Goal: Task Accomplishment & Management: Complete application form

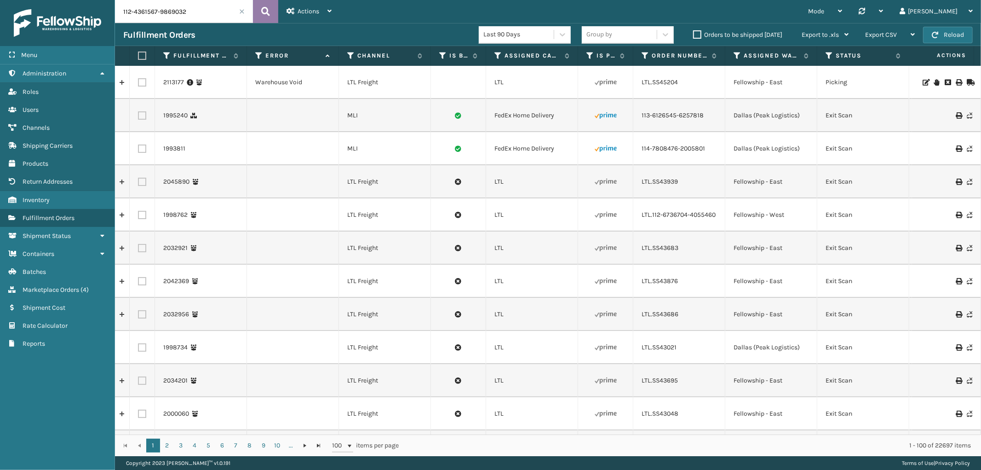
click at [266, 13] on icon at bounding box center [265, 12] width 9 height 14
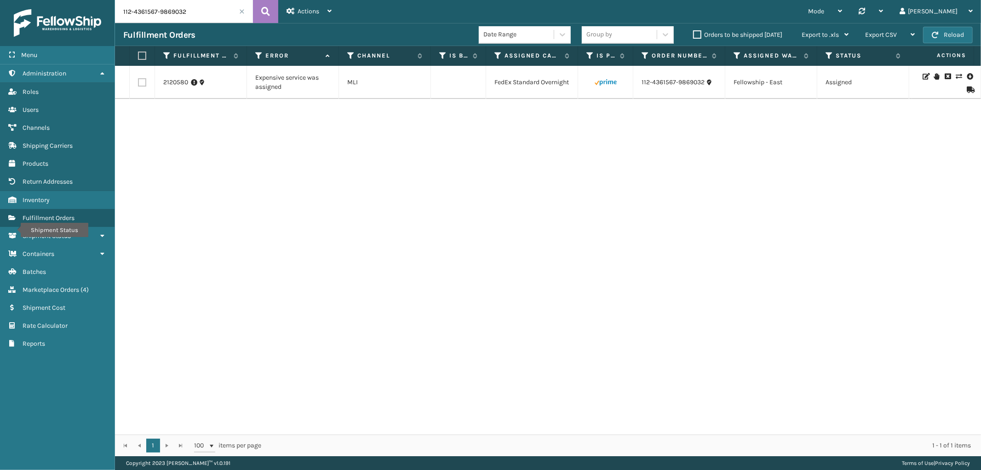
click at [956, 78] on icon at bounding box center [959, 76] width 6 height 6
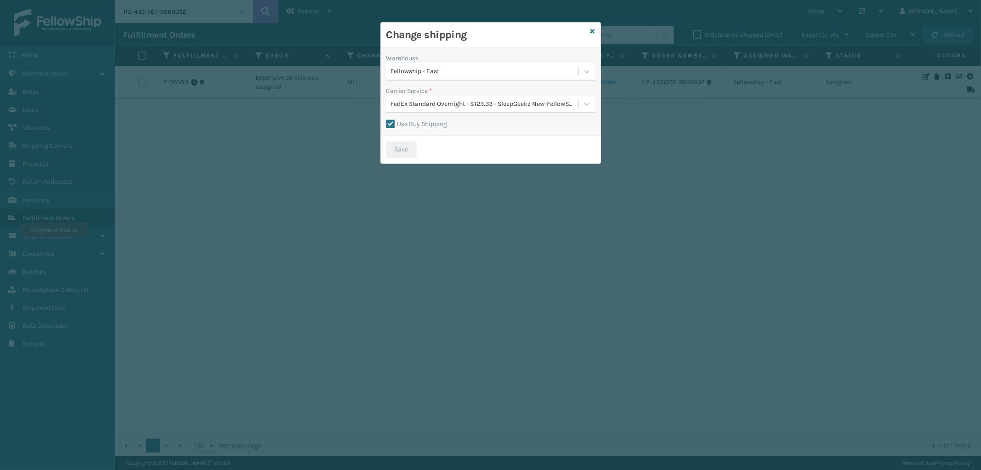
click at [470, 105] on div "FedEx Standard Overnight - $123.33 - SleepGeekz New-FellowShip FedEx Account" at bounding box center [485, 104] width 188 height 10
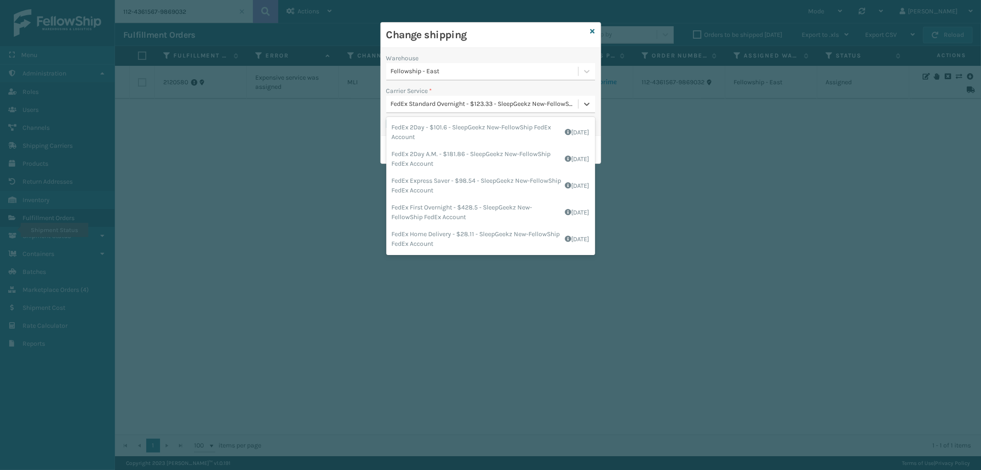
scroll to position [59, 0]
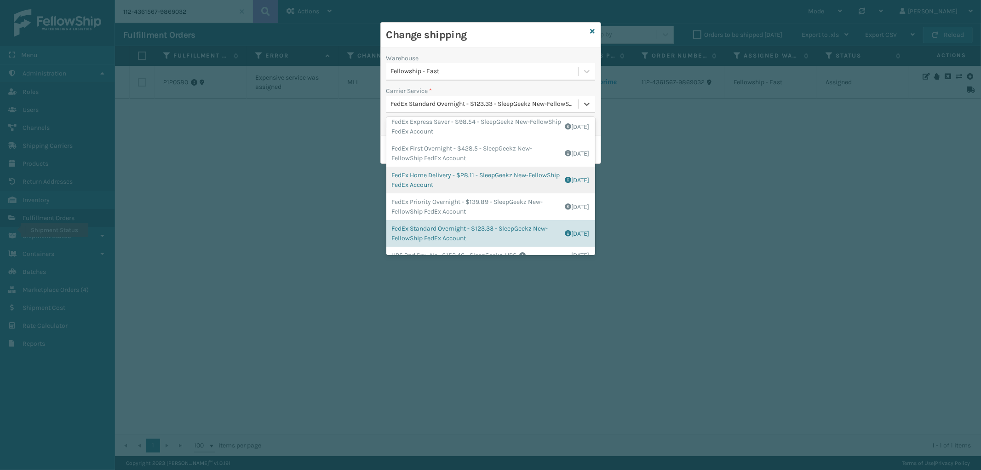
click at [497, 172] on div "FedEx Home Delivery - $28.11 - SleepGeekz New-FellowShip FedEx Account Shipping…" at bounding box center [490, 180] width 209 height 27
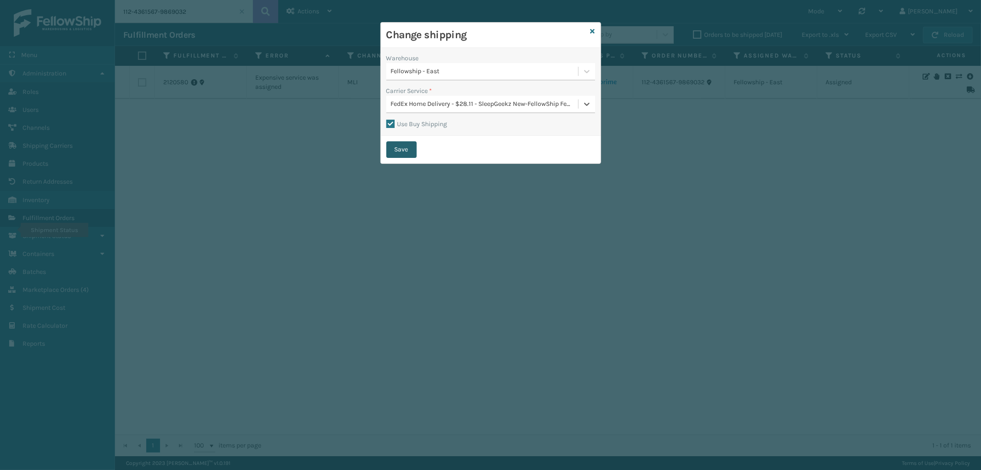
click at [407, 146] on button "Save" at bounding box center [401, 149] width 30 height 17
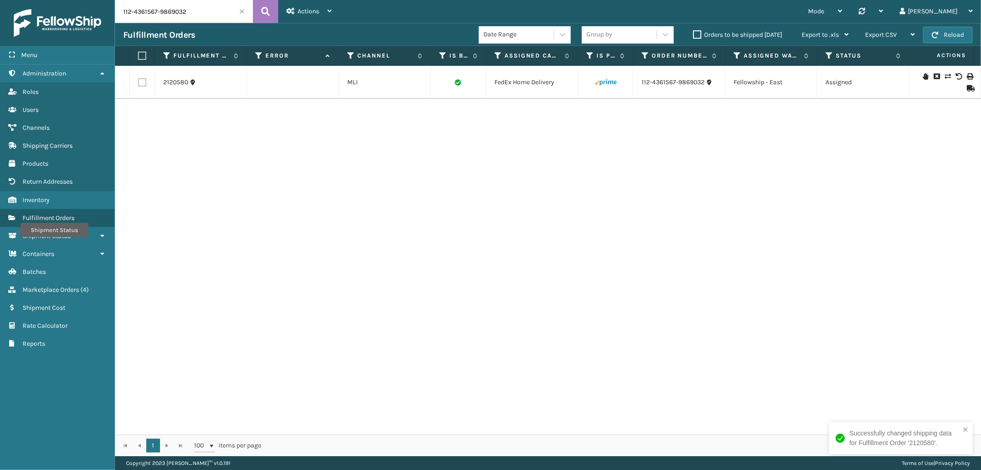
click at [206, 11] on input "112-4361567-9869032" at bounding box center [184, 11] width 138 height 23
paste input "1-7282056-0929857"
click at [257, 8] on button at bounding box center [265, 11] width 25 height 23
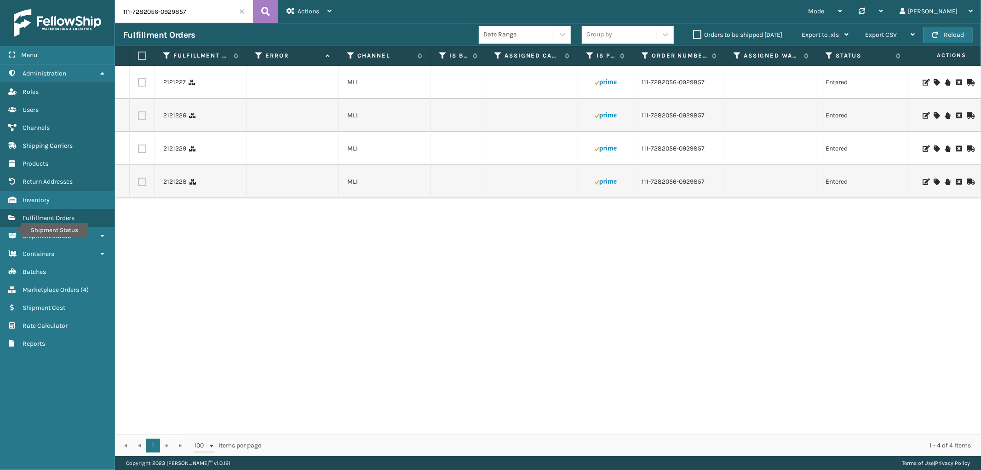
click at [152, 9] on input "111-7282056-0929857" at bounding box center [184, 11] width 138 height 23
paste input "SS45331"
type input "SS45331"
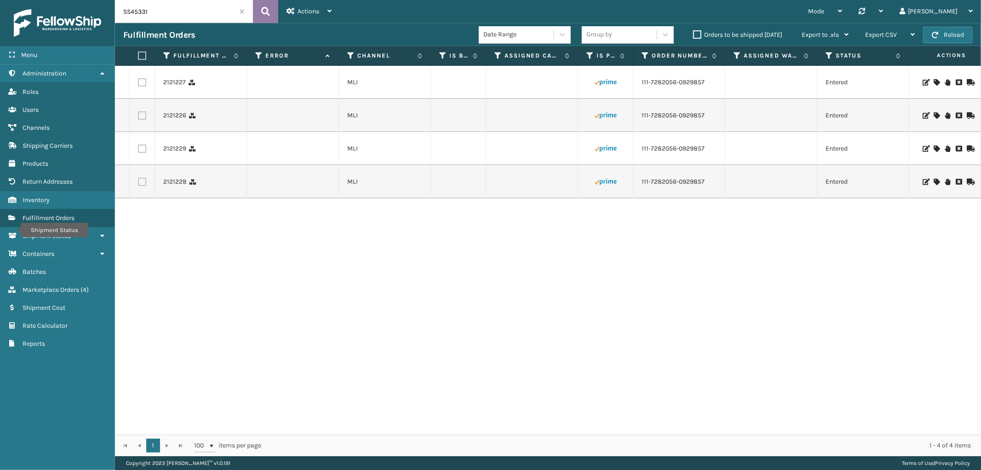
click at [259, 10] on button at bounding box center [265, 11] width 25 height 23
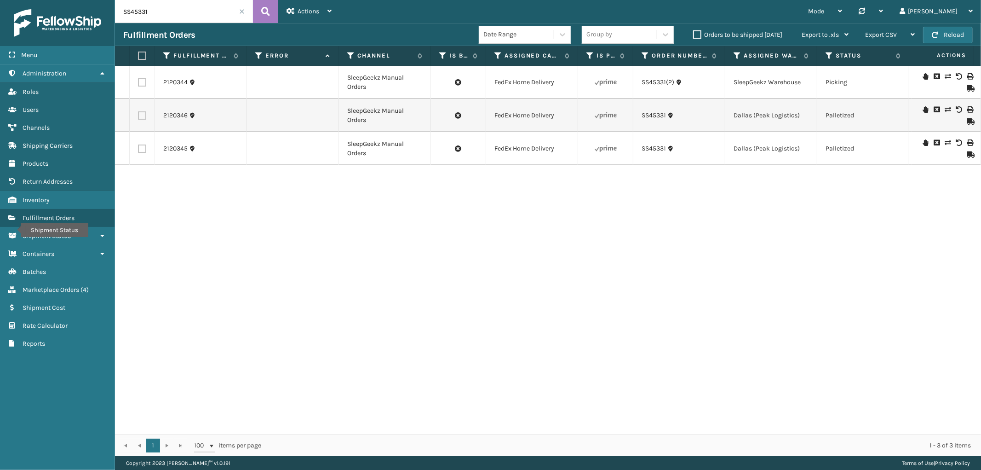
click at [956, 75] on icon at bounding box center [959, 76] width 6 height 6
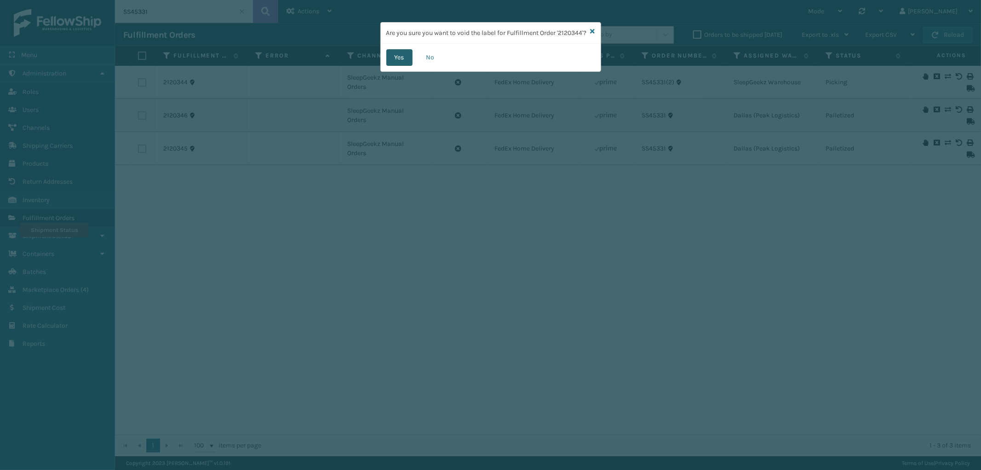
click at [398, 66] on button "Yes" at bounding box center [399, 57] width 26 height 17
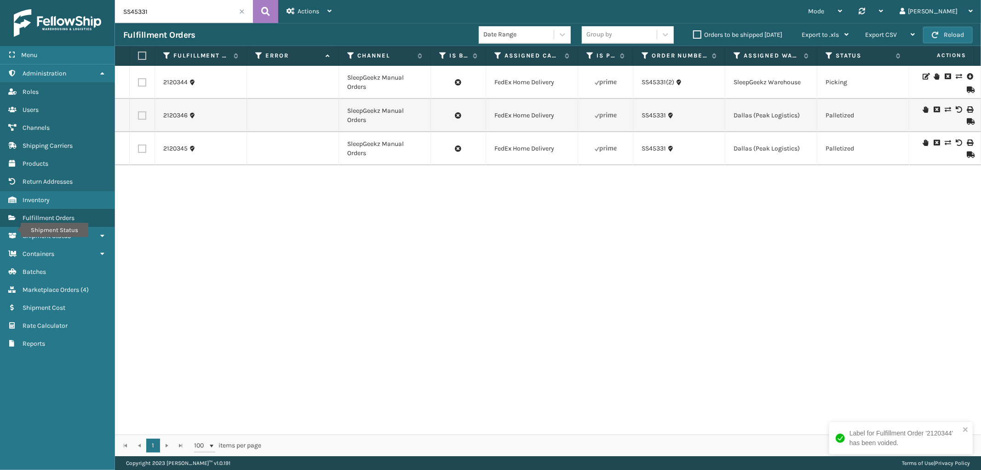
click at [923, 75] on icon at bounding box center [926, 76] width 6 height 6
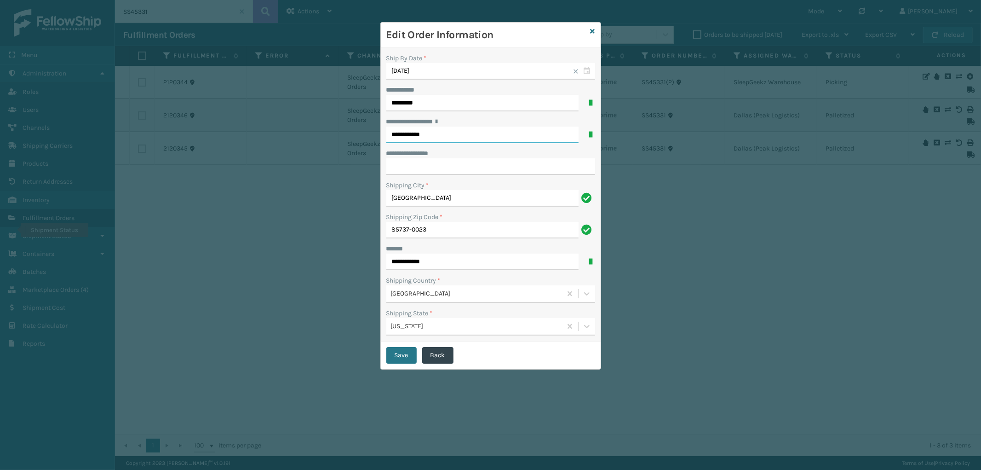
click at [409, 134] on input "**********" at bounding box center [482, 135] width 192 height 17
paste input "**********"
click at [520, 154] on div "[STREET_ADDRESS]" at bounding box center [490, 153] width 209 height 17
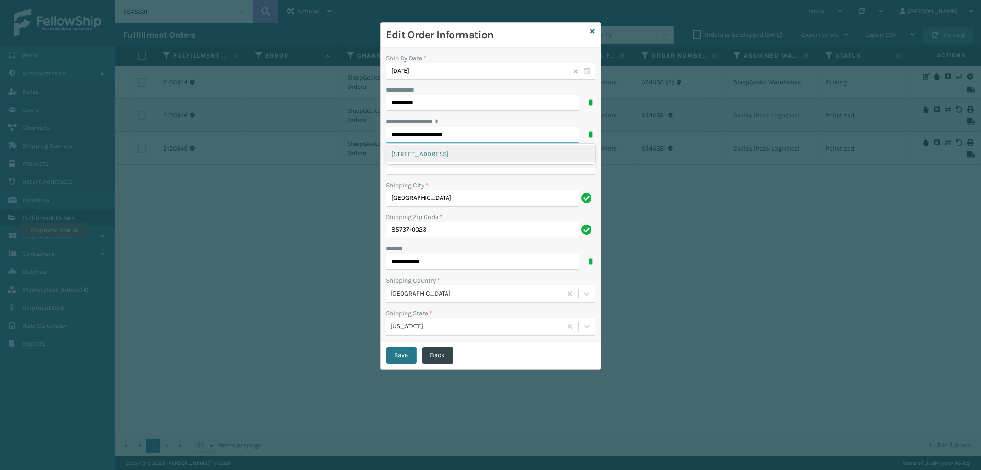
type input "**********"
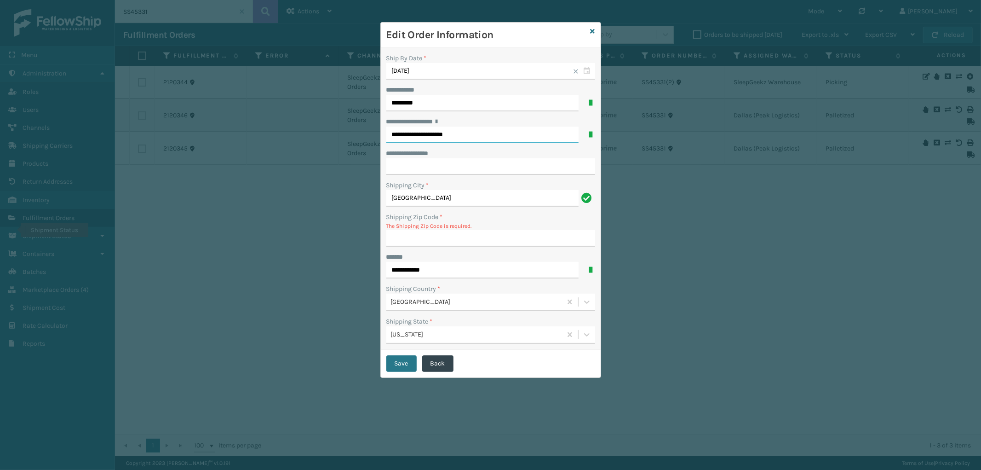
type input "85741-1241"
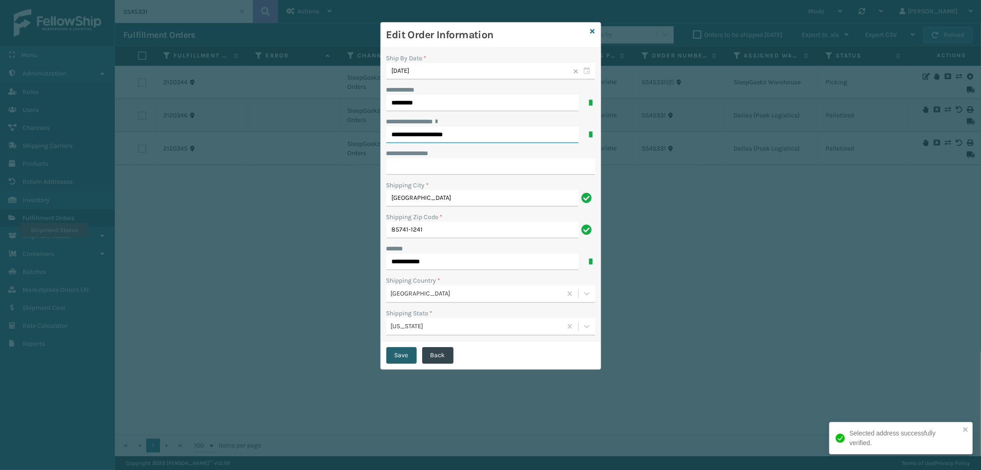
type input "**********"
click at [401, 353] on button "Save" at bounding box center [401, 355] width 30 height 17
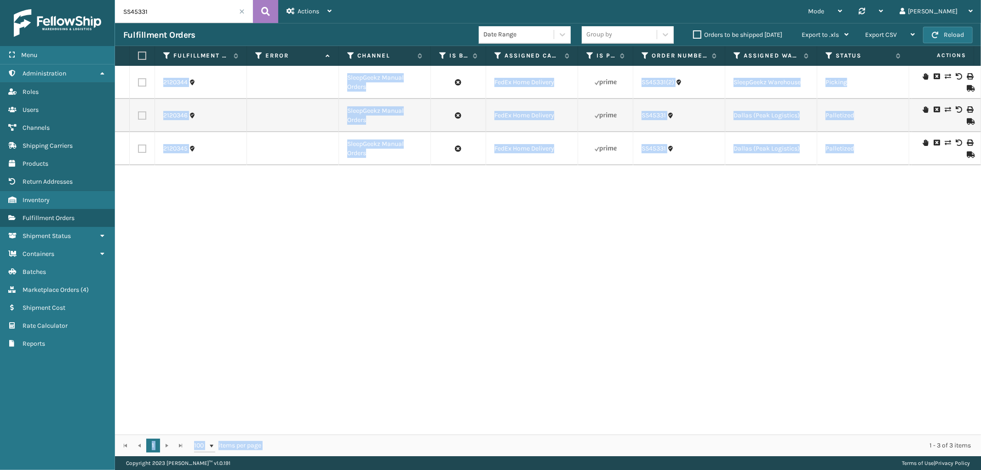
drag, startPoint x: 277, startPoint y: 426, endPoint x: 461, endPoint y: 434, distance: 184.2
click at [461, 434] on div "Fulfillment Order Id Error Channel Is Buy Shipping Assigned Carrier Service Is …" at bounding box center [548, 251] width 866 height 410
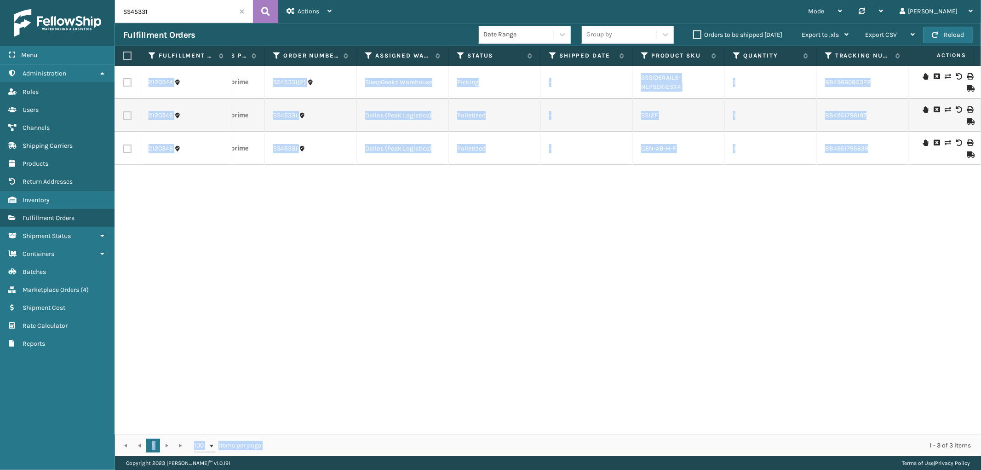
scroll to position [0, 392]
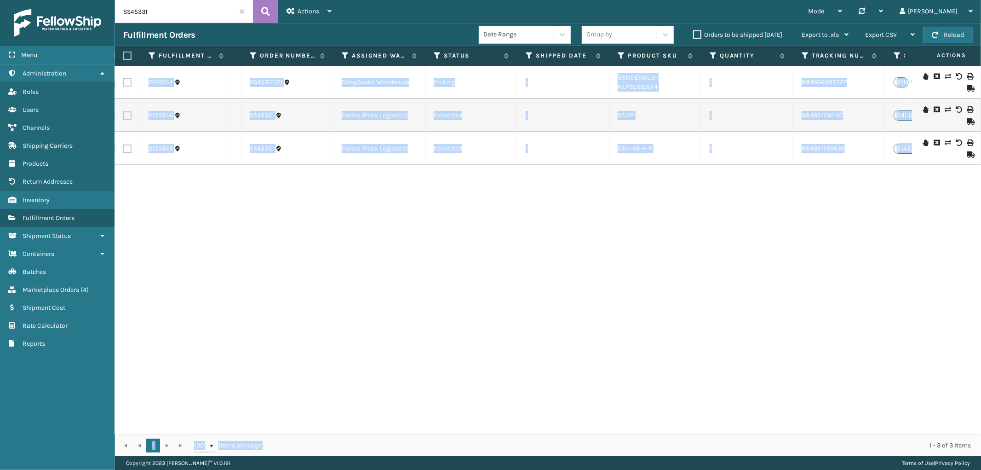
click at [752, 100] on td "1" at bounding box center [748, 115] width 92 height 33
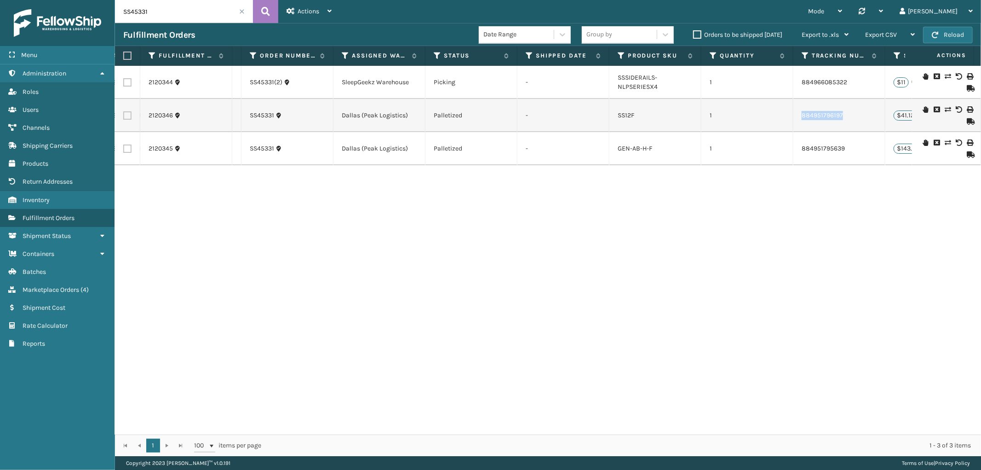
drag, startPoint x: 850, startPoint y: 126, endPoint x: 800, endPoint y: 126, distance: 50.6
click at [800, 126] on td "884951796197" at bounding box center [840, 115] width 92 height 33
copy link "884951796197"
drag, startPoint x: 852, startPoint y: 152, endPoint x: 23, endPoint y: 136, distance: 828.7
click at [799, 155] on td "884951795639" at bounding box center [840, 148] width 92 height 33
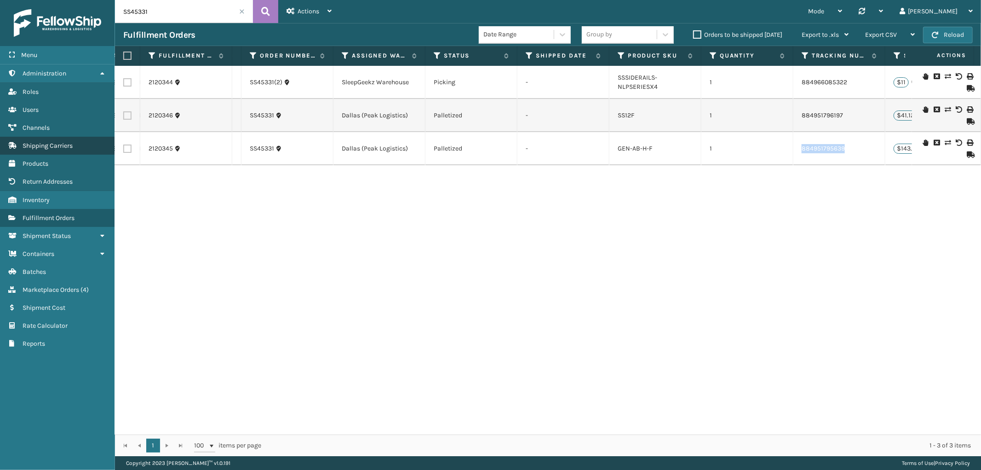
copy link "884951795639"
drag, startPoint x: 245, startPoint y: 153, endPoint x: 274, endPoint y: 154, distance: 29.5
click at [274, 154] on td "SS45331" at bounding box center [288, 148] width 92 height 33
copy link "SS45331"
click at [461, 241] on div "2120344 SleepGeekz Manual Orders FedEx Home Delivery SS45331(2) SleepGeekz Ware…" at bounding box center [548, 250] width 866 height 369
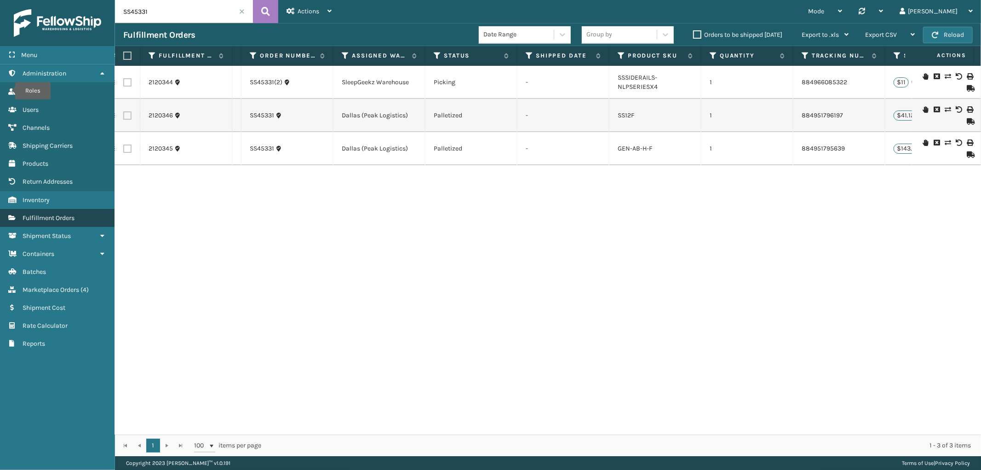
click at [83, 213] on link "Roles Fulfillment Orders" at bounding box center [57, 218] width 115 height 18
click at [241, 11] on span at bounding box center [242, 12] width 6 height 6
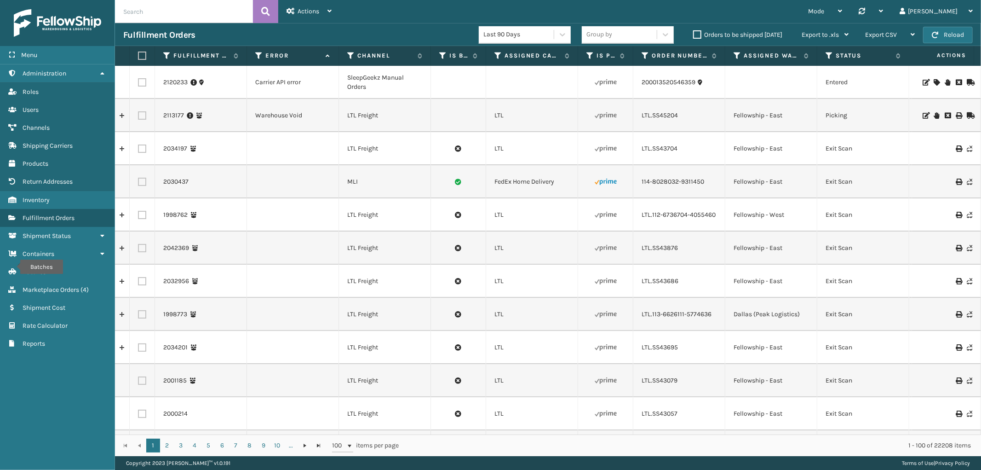
click at [923, 83] on icon at bounding box center [926, 82] width 6 height 6
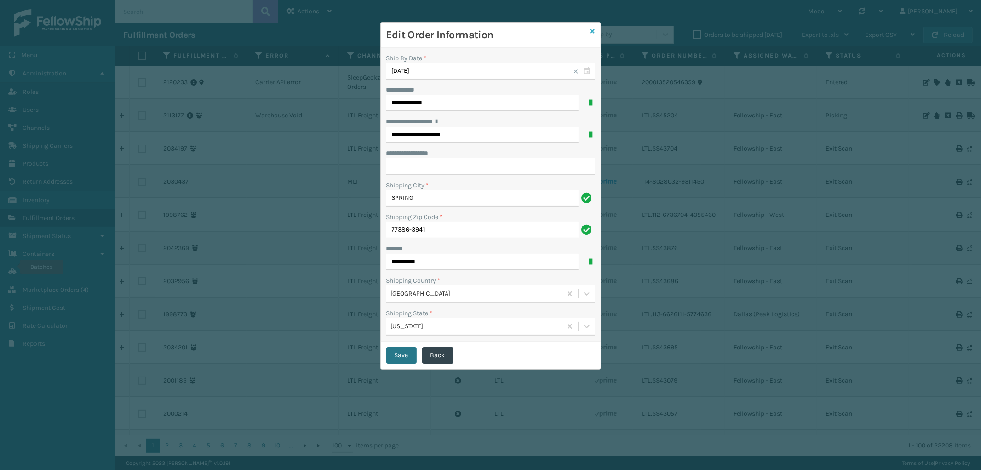
click at [593, 32] on icon at bounding box center [593, 31] width 5 height 6
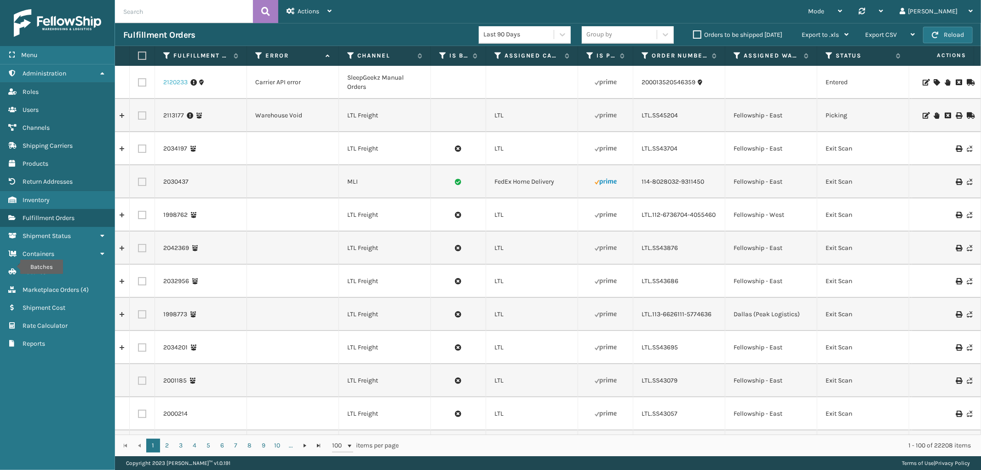
click at [172, 80] on link "2120233" at bounding box center [175, 82] width 24 height 9
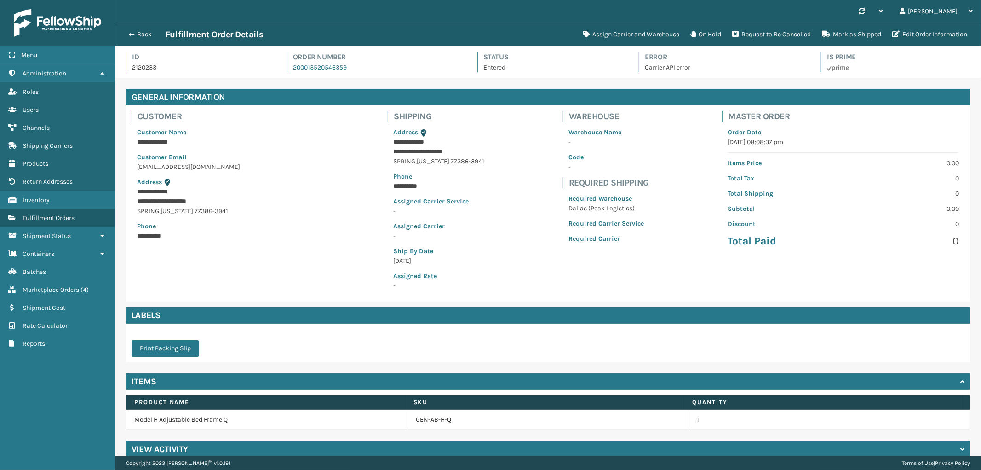
scroll to position [22, 866]
click at [631, 34] on button "Assign Carrier and Warehouse" at bounding box center [631, 34] width 107 height 18
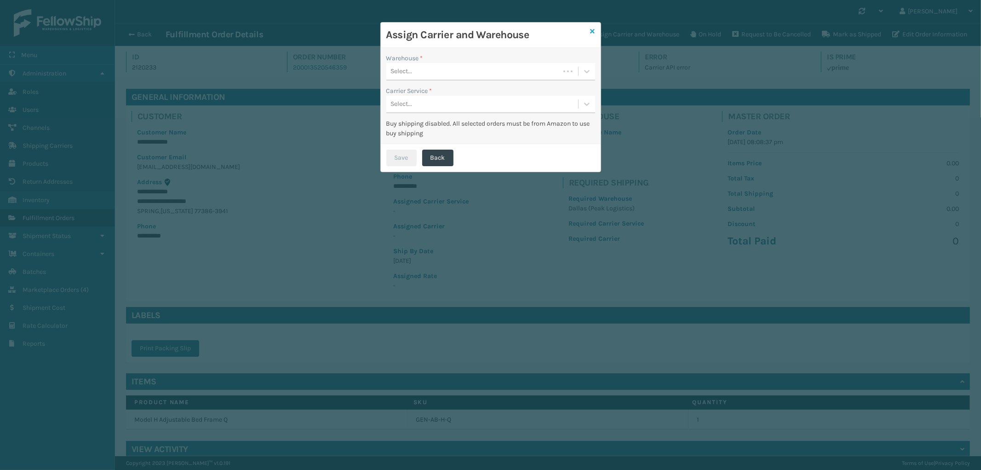
click at [593, 27] on link at bounding box center [593, 32] width 5 height 10
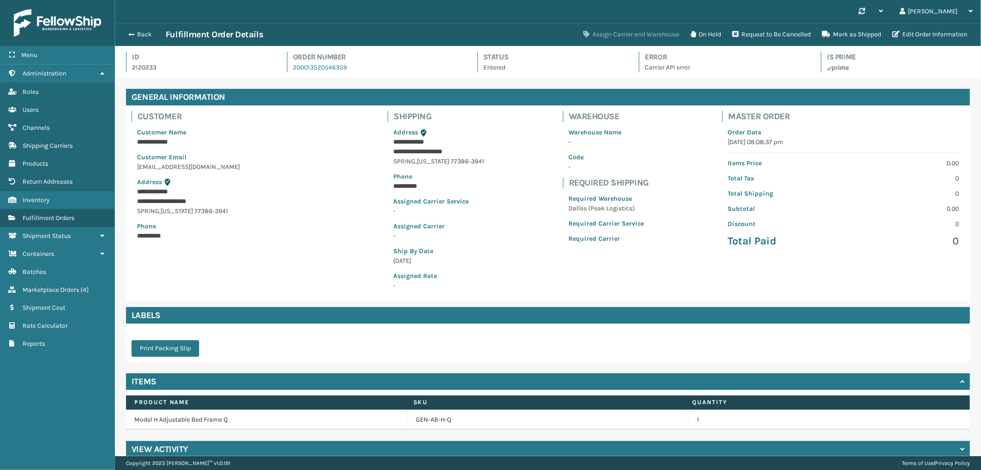
click at [605, 28] on button "Assign Carrier and Warehouse" at bounding box center [631, 34] width 107 height 18
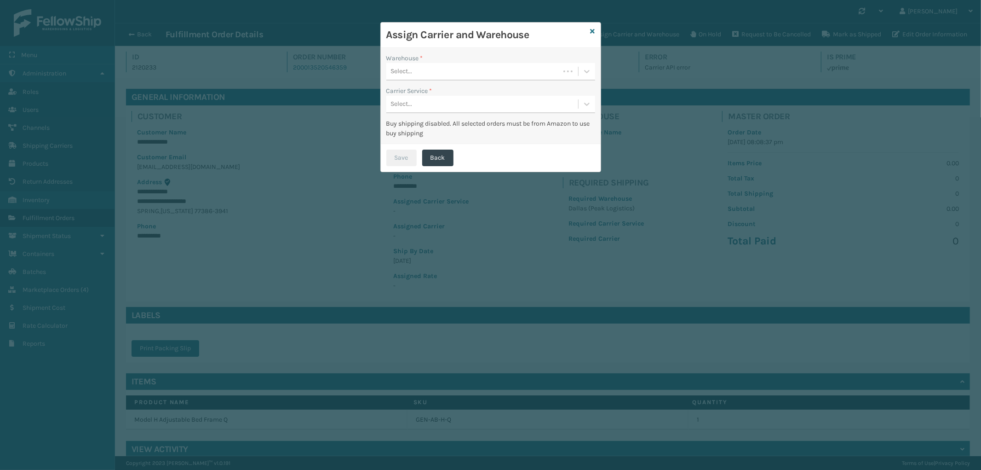
click at [459, 68] on div "Select..." at bounding box center [472, 71] width 173 height 15
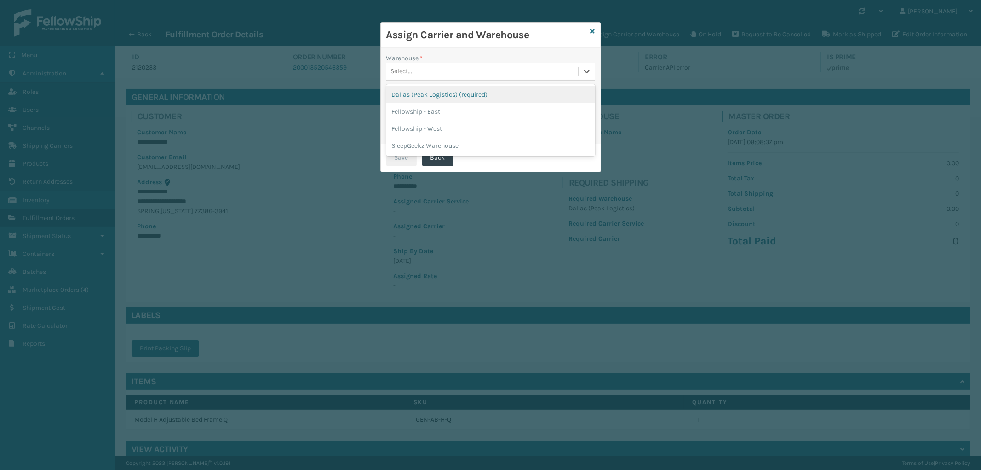
click at [448, 95] on div "Dallas (Peak Logistics) (required)" at bounding box center [490, 94] width 209 height 17
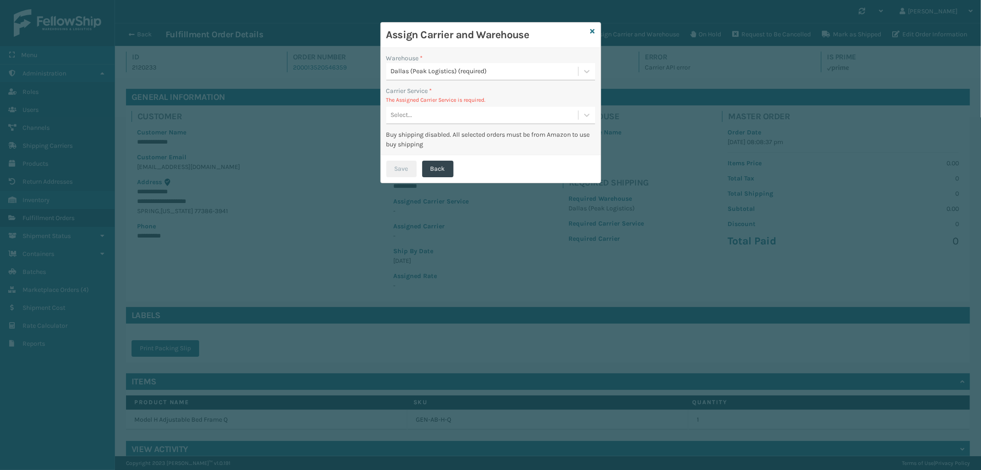
click at [449, 114] on div "Select..." at bounding box center [482, 115] width 192 height 15
click at [591, 31] on icon at bounding box center [593, 31] width 5 height 6
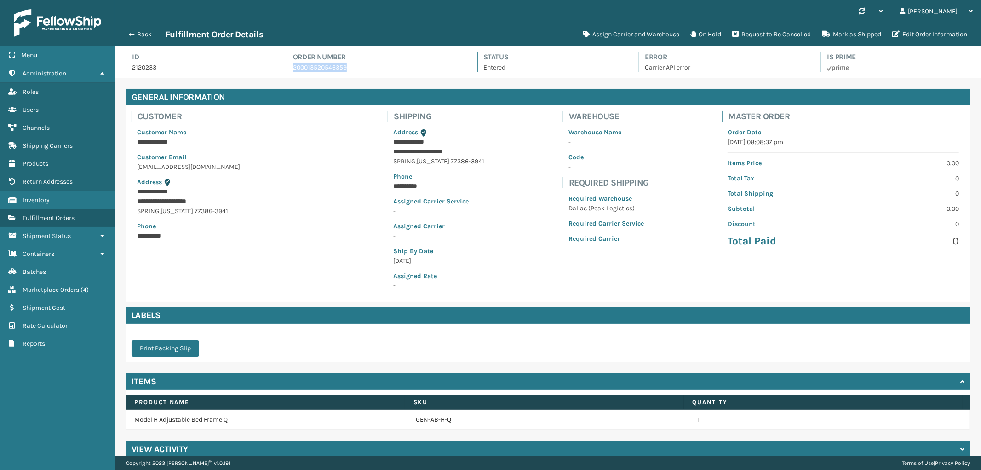
drag, startPoint x: 351, startPoint y: 72, endPoint x: 293, endPoint y: 75, distance: 59.0
click at [293, 75] on div "Id 2120233 Order Number 200013520546359 Status Entered Error Carrier API error …" at bounding box center [548, 65] width 844 height 26
copy link "200013520546359"
click at [47, 286] on span "Marketplace Orders" at bounding box center [51, 290] width 57 height 8
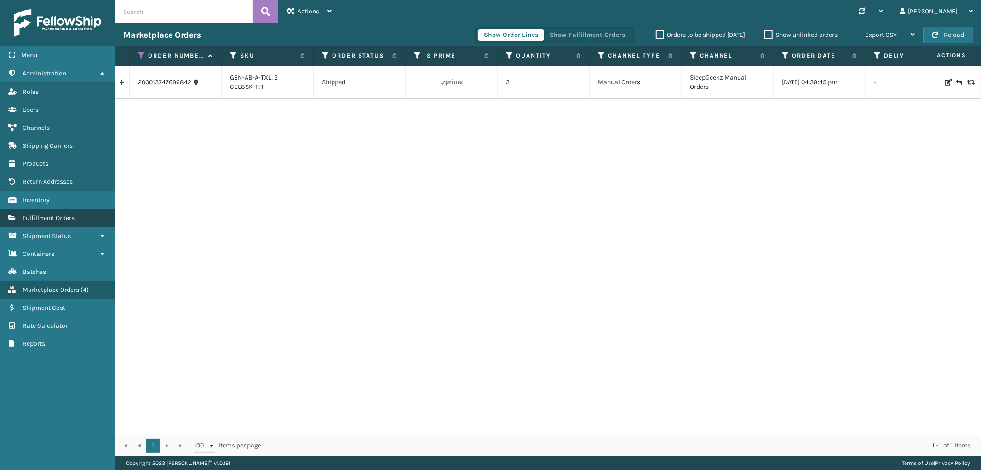
click at [68, 214] on span "Fulfillment Orders" at bounding box center [49, 218] width 52 height 8
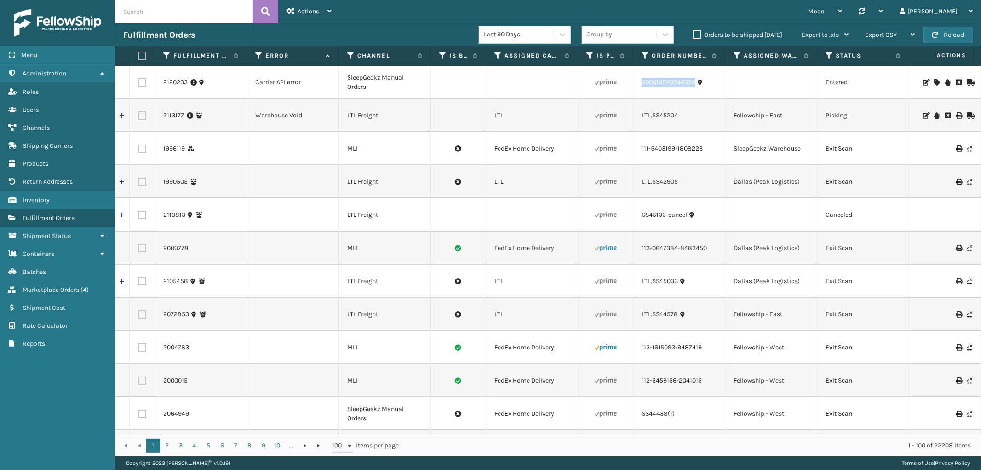
drag, startPoint x: 702, startPoint y: 91, endPoint x: 601, endPoint y: 81, distance: 101.2
click at [638, 89] on td "200013520546359" at bounding box center [679, 82] width 92 height 33
copy link "200013520546359"
click at [58, 286] on span "Marketplace Orders" at bounding box center [51, 290] width 57 height 8
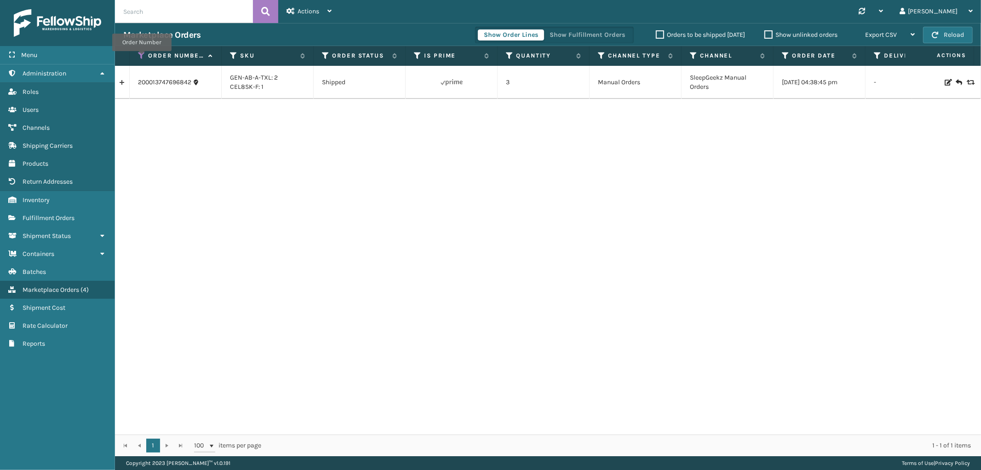
click at [142, 58] on icon at bounding box center [141, 56] width 7 height 8
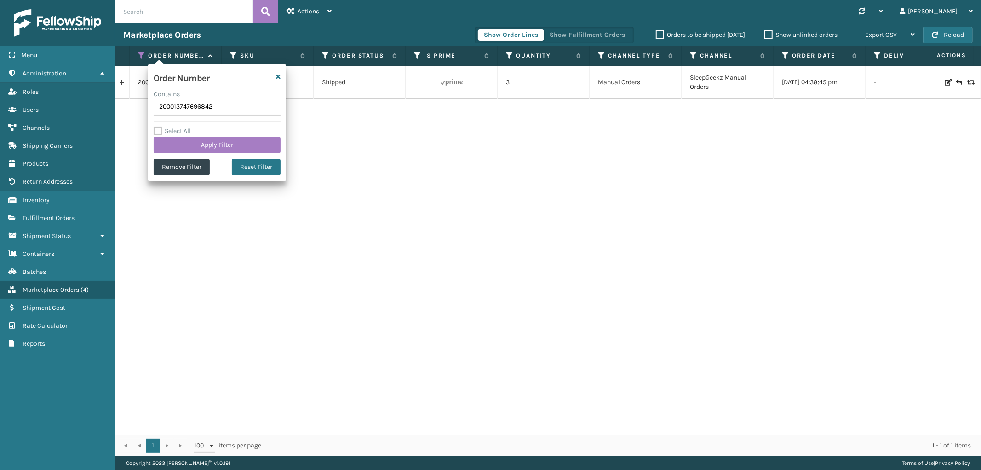
click at [187, 104] on input "200013747696842" at bounding box center [217, 107] width 127 height 17
type input "200013520546359"
click at [184, 144] on button "Apply Filter" at bounding box center [217, 145] width 127 height 17
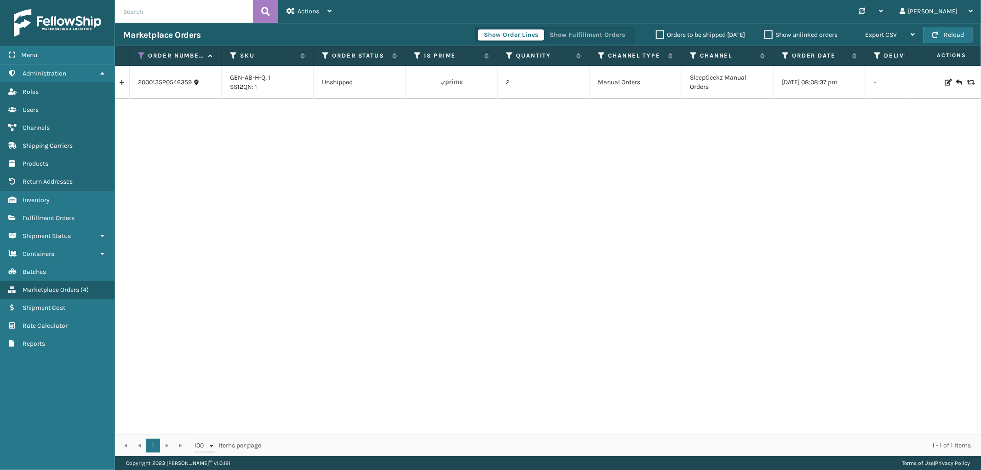
click at [120, 83] on link at bounding box center [122, 82] width 14 height 15
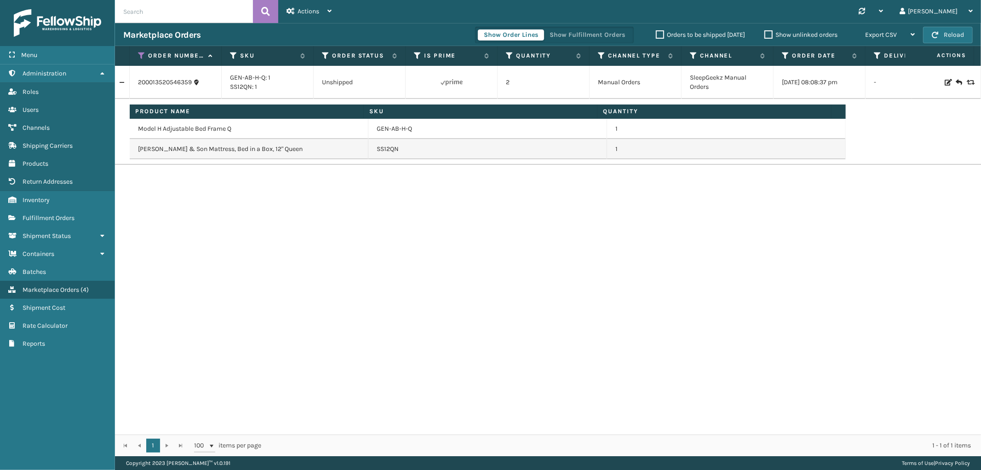
click at [568, 43] on div "Show Order Lines Show Fulfillment Orders Orders to be shipped [DATE] Show unlin…" at bounding box center [699, 34] width 448 height 23
click at [571, 36] on button "Show Fulfillment Orders" at bounding box center [587, 34] width 87 height 11
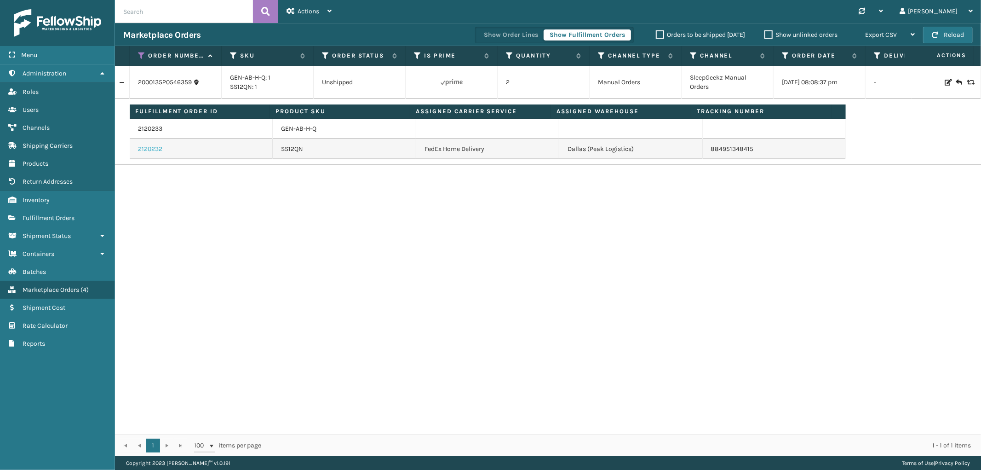
click at [144, 150] on link "2120232" at bounding box center [150, 148] width 24 height 9
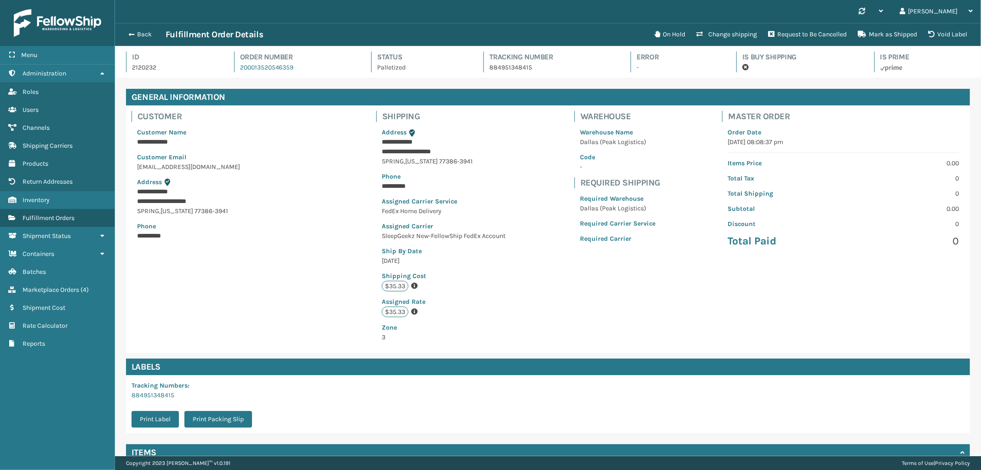
scroll to position [22, 866]
click at [148, 30] on button "Back" at bounding box center [144, 34] width 42 height 8
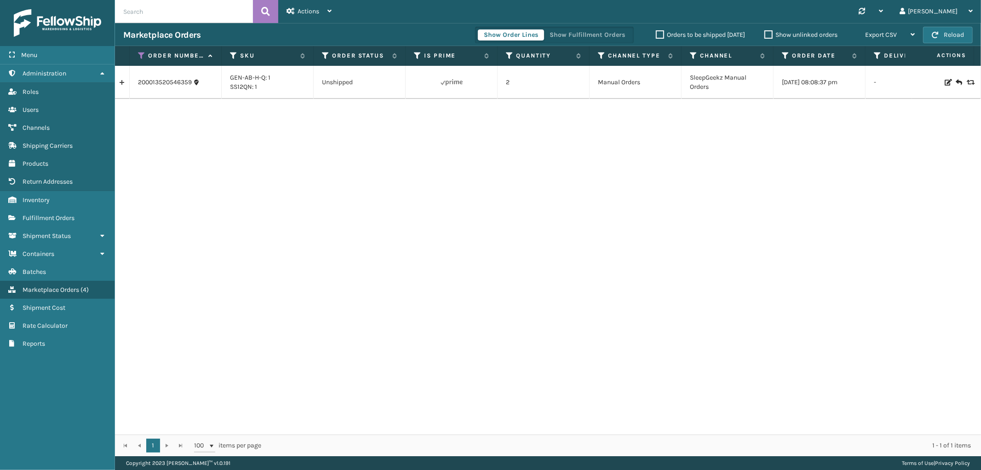
click at [125, 85] on link at bounding box center [122, 82] width 14 height 15
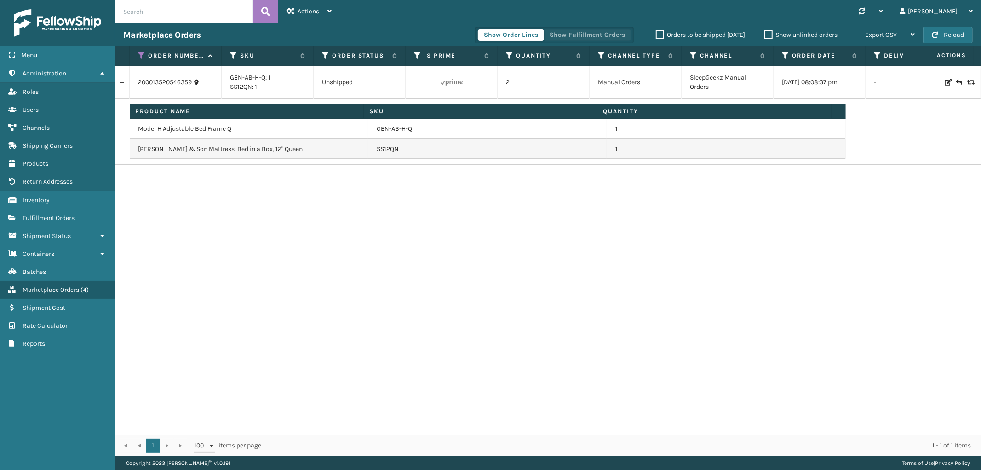
click at [577, 30] on button "Show Fulfillment Orders" at bounding box center [587, 34] width 87 height 11
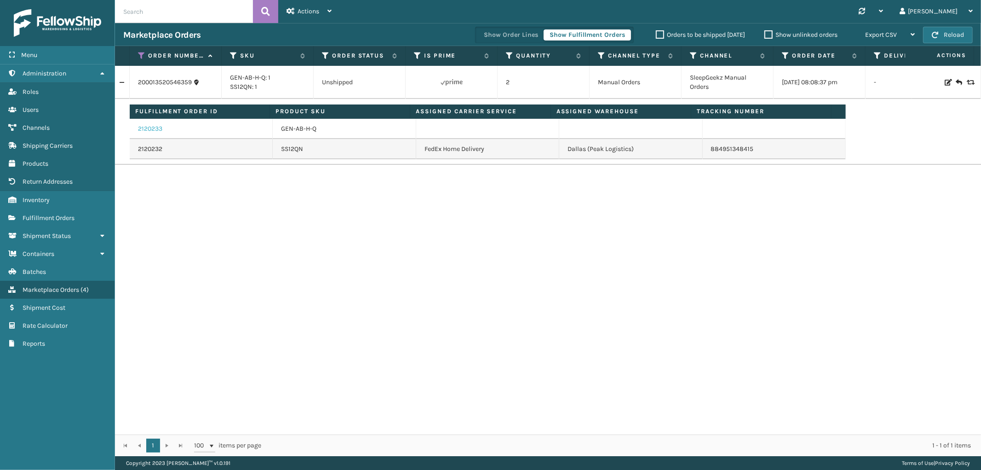
click at [152, 127] on link "2120233" at bounding box center [150, 128] width 24 height 9
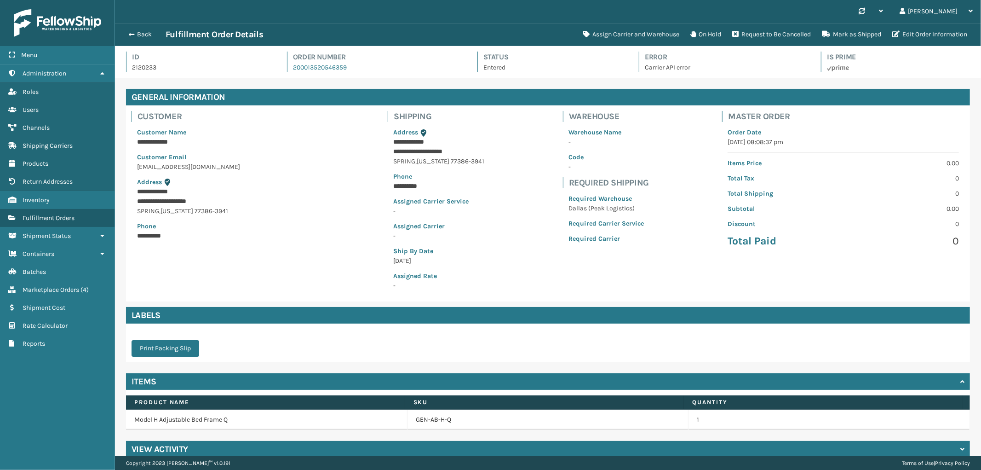
scroll to position [22, 866]
click at [758, 34] on button "Request to Be Cancelled" at bounding box center [772, 34] width 90 height 18
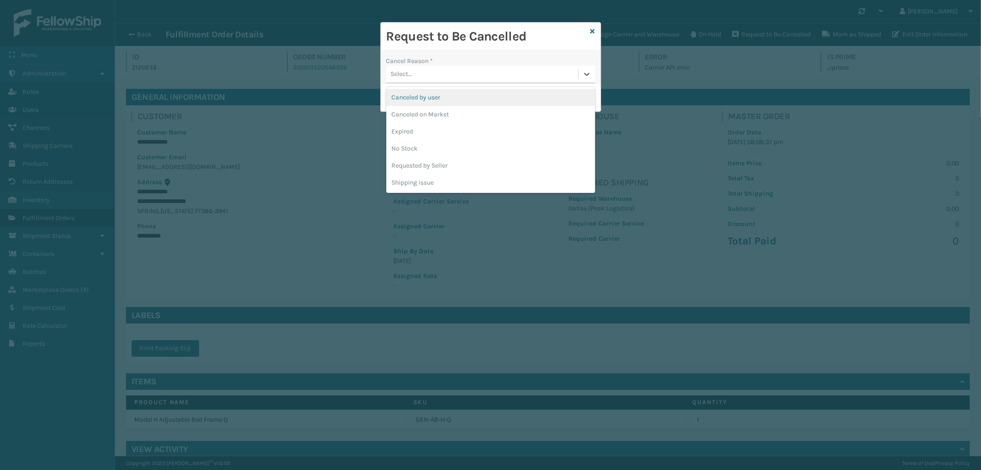
click at [452, 76] on div "Select..." at bounding box center [482, 74] width 192 height 15
click at [479, 99] on div "Canceled by user" at bounding box center [490, 97] width 209 height 17
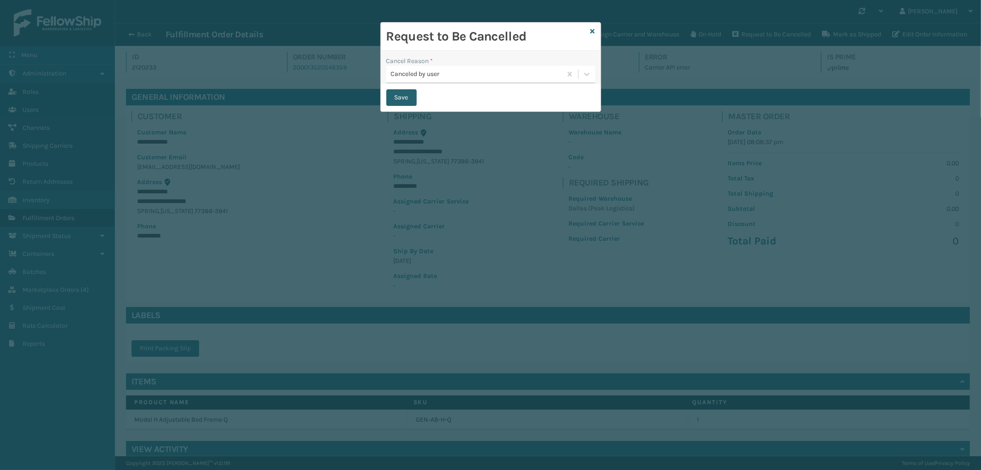
click at [410, 96] on button "Save" at bounding box center [401, 97] width 30 height 17
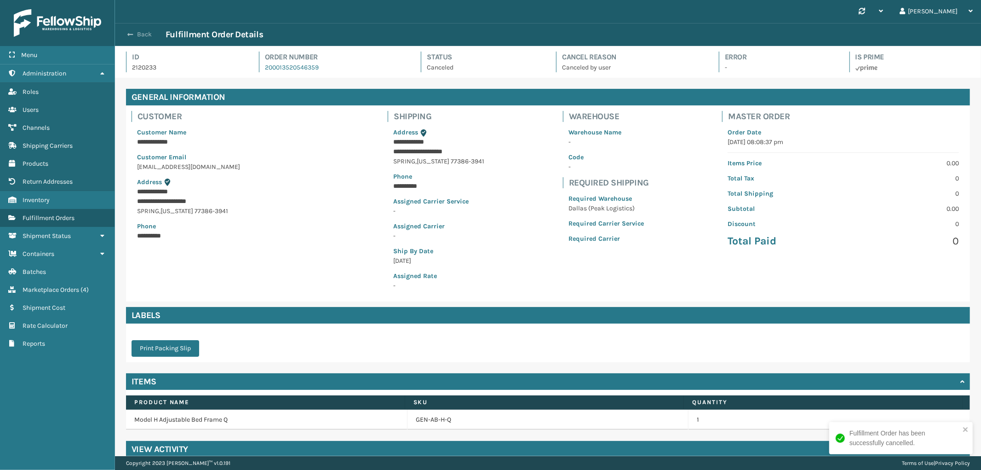
click at [137, 31] on button "Back" at bounding box center [144, 34] width 42 height 8
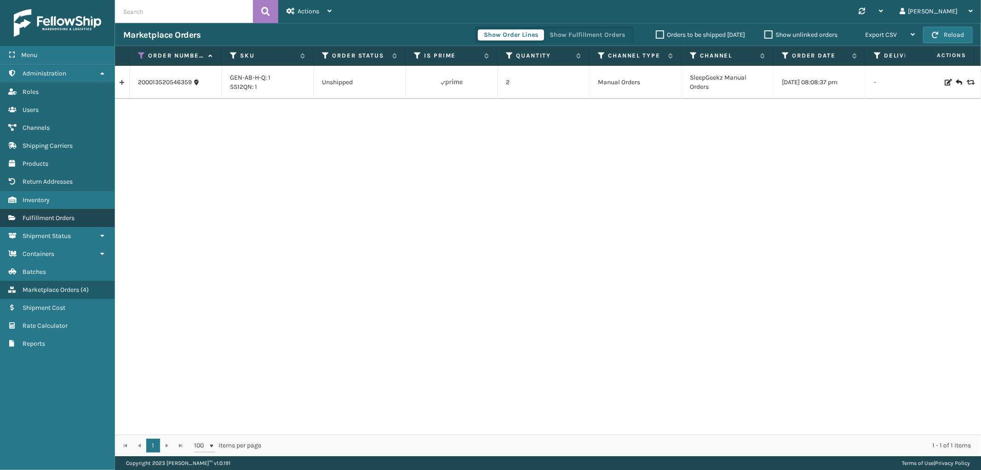
click at [68, 214] on span "Fulfillment Orders" at bounding box center [49, 218] width 52 height 8
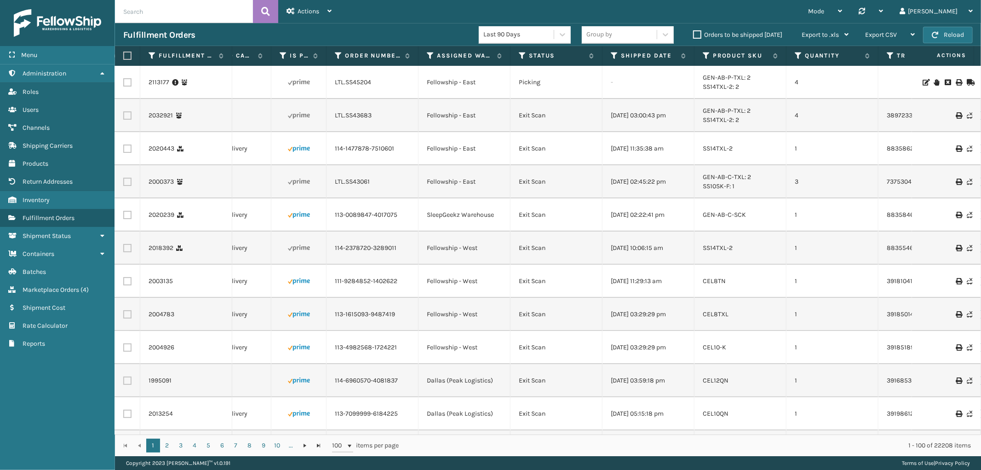
scroll to position [0, 363]
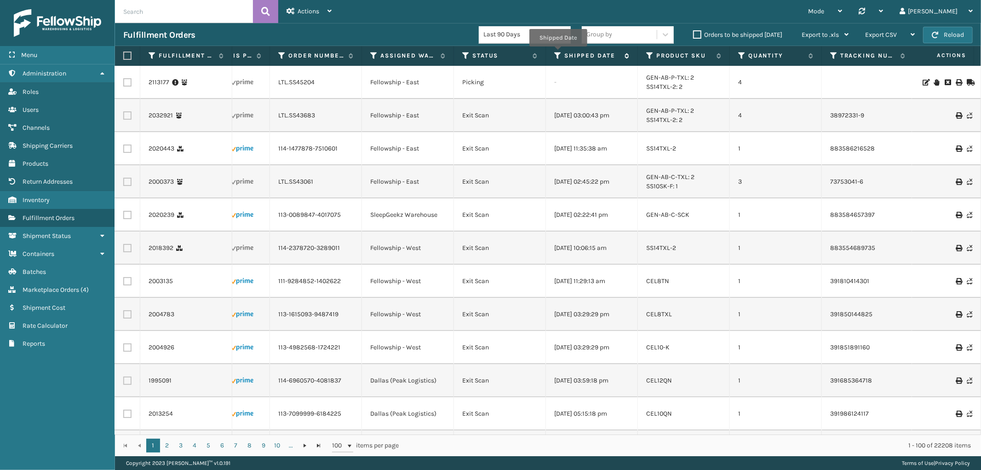
click at [558, 53] on icon at bounding box center [557, 56] width 7 height 8
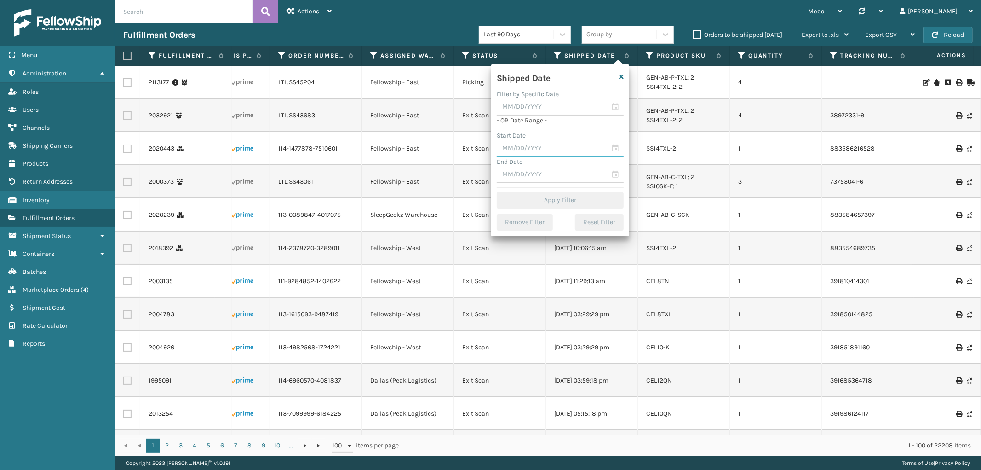
click at [522, 146] on input "text" at bounding box center [560, 148] width 127 height 17
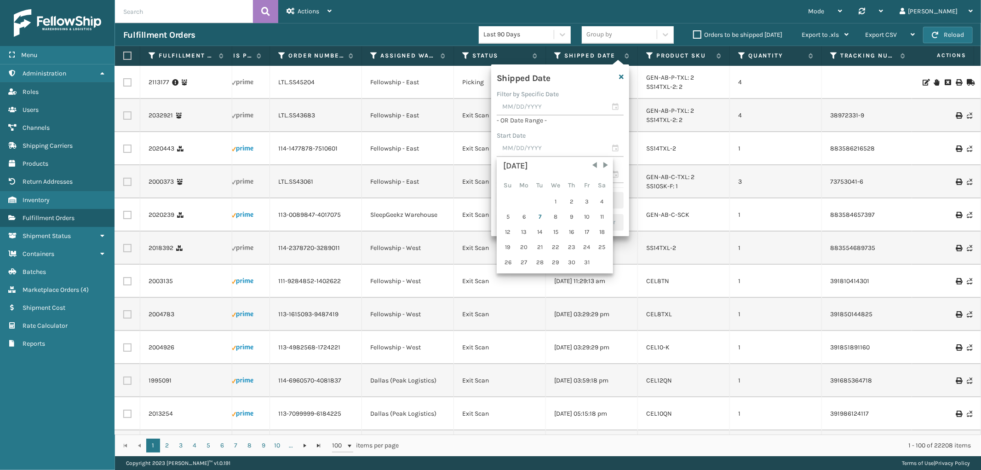
click at [586, 164] on div "[DATE]" at bounding box center [555, 166] width 104 height 13
click at [591, 164] on span "Previous Month" at bounding box center [594, 165] width 9 height 9
click at [505, 231] on div "14" at bounding box center [508, 232] width 14 height 14
type input "[DATE]"
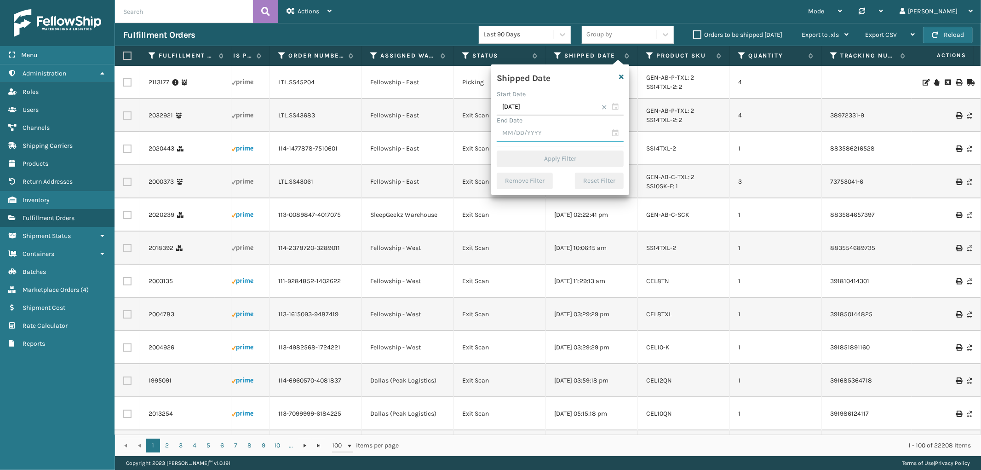
click at [536, 130] on input "text" at bounding box center [560, 133] width 127 height 17
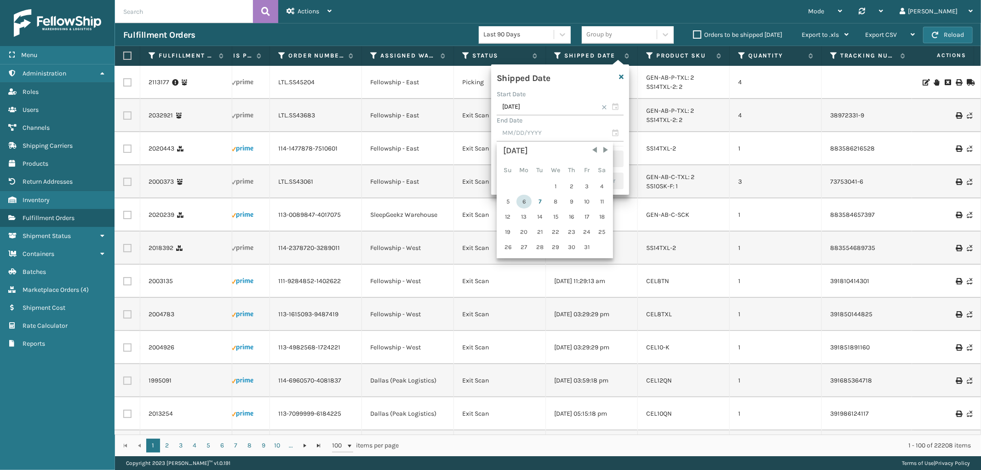
click at [526, 198] on div "6" at bounding box center [524, 202] width 15 height 14
type input "[DATE]"
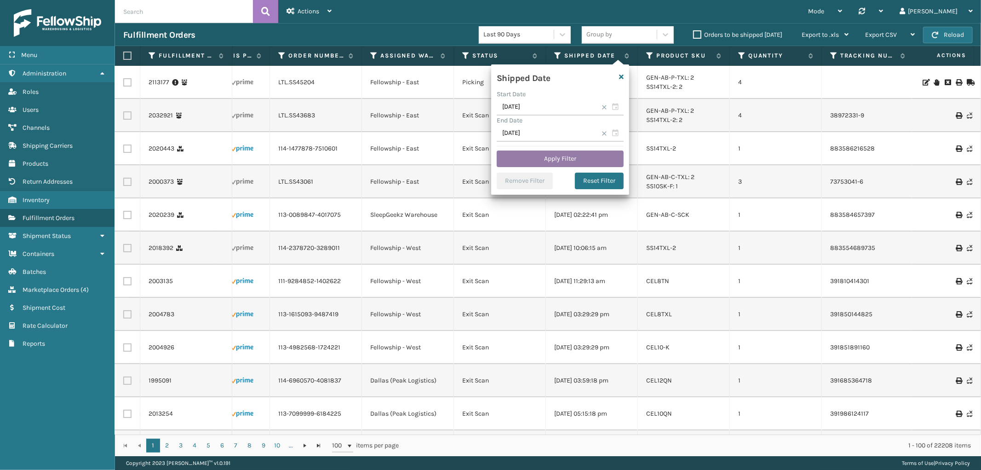
click at [558, 156] on button "Apply Filter" at bounding box center [560, 158] width 127 height 17
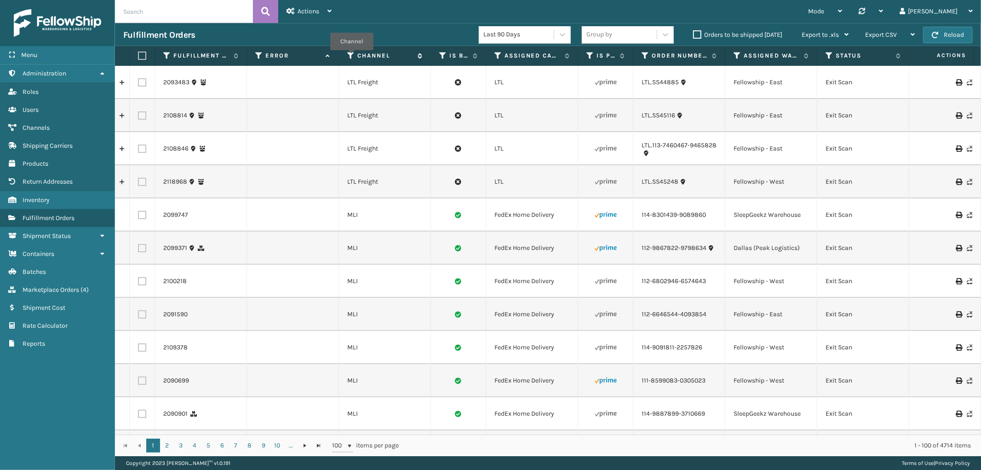
click at [352, 57] on icon at bounding box center [350, 56] width 7 height 8
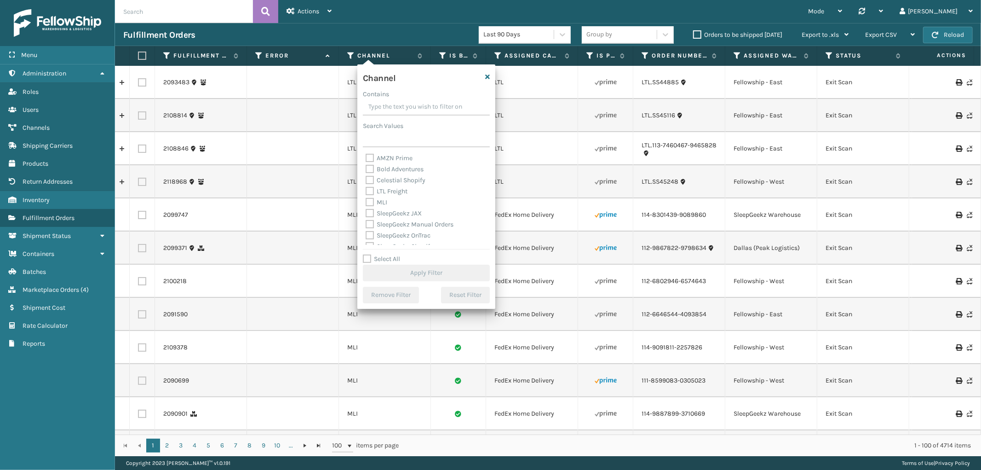
click at [369, 201] on label "MLI" at bounding box center [377, 202] width 22 height 8
click at [366, 201] on input "MLI" at bounding box center [366, 200] width 0 height 6
checkbox input "true"
click at [459, 271] on button "Apply Filter" at bounding box center [426, 273] width 127 height 17
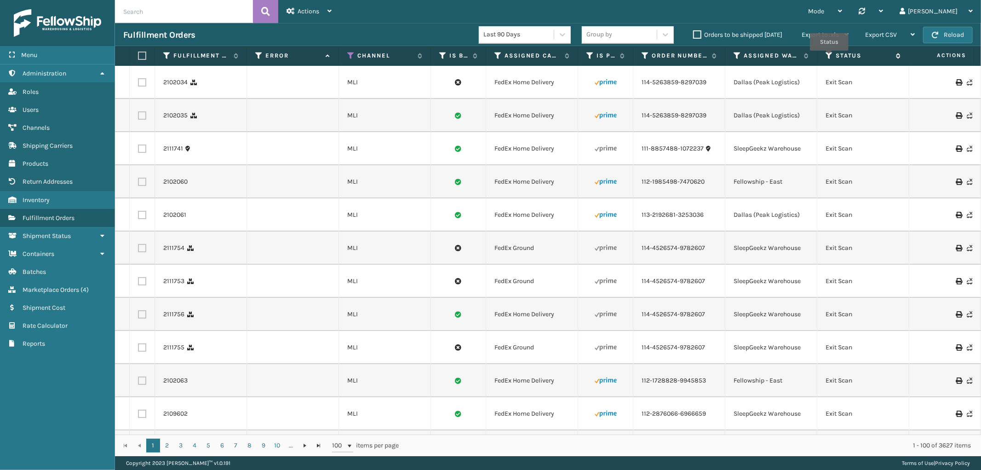
click at [829, 57] on icon at bounding box center [829, 56] width 7 height 8
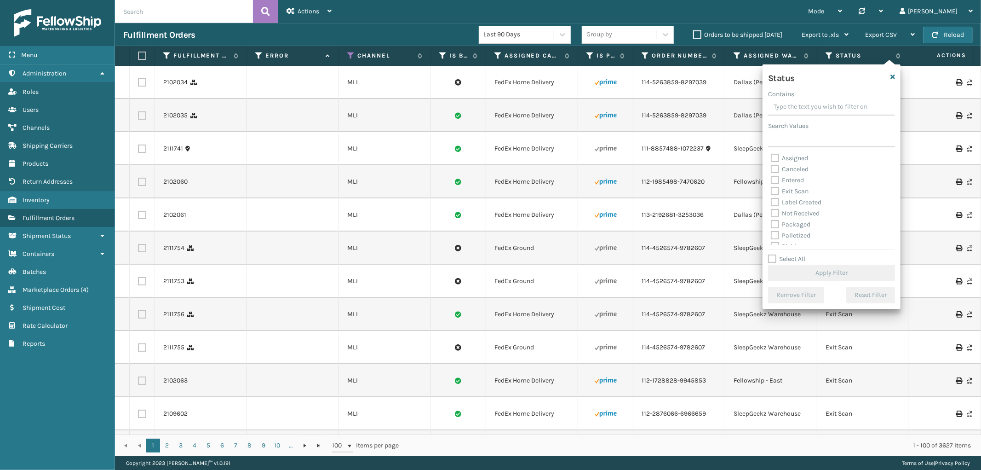
click at [785, 191] on label "Exit Scan" at bounding box center [790, 191] width 38 height 8
click at [772, 191] on input "Exit Scan" at bounding box center [771, 189] width 0 height 6
checkbox input "true"
click at [817, 271] on button "Apply Filter" at bounding box center [831, 273] width 127 height 17
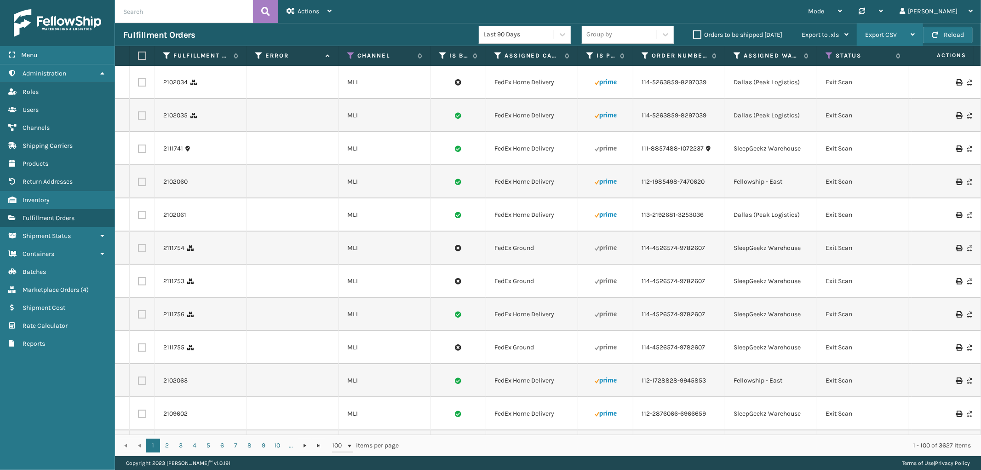
click at [889, 36] on span "Export CSV" at bounding box center [881, 35] width 32 height 8
click at [850, 79] on li "Export All Pages" at bounding box center [861, 84] width 123 height 25
click at [166, 12] on input "text" at bounding box center [184, 11] width 138 height 23
paste input "111-1665969-6901025"
type input "ltl.111-1665969-6901025"
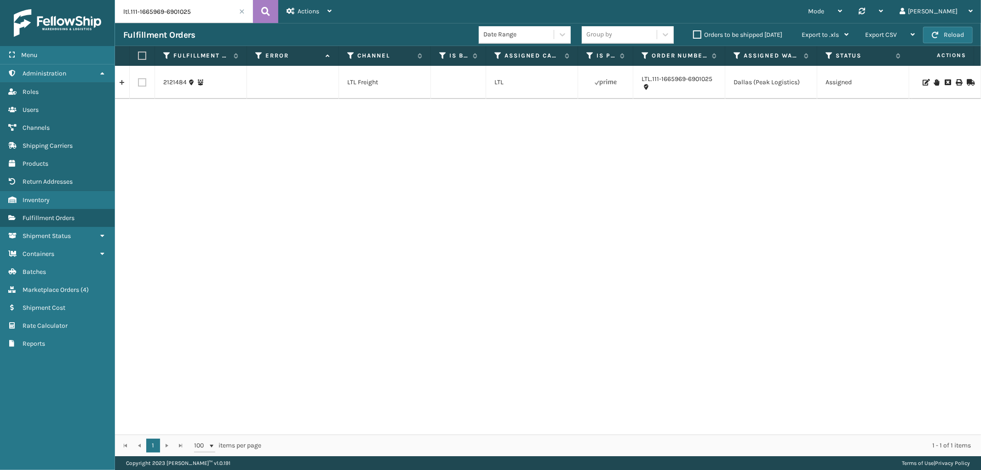
click at [934, 82] on icon at bounding box center [937, 82] width 6 height 6
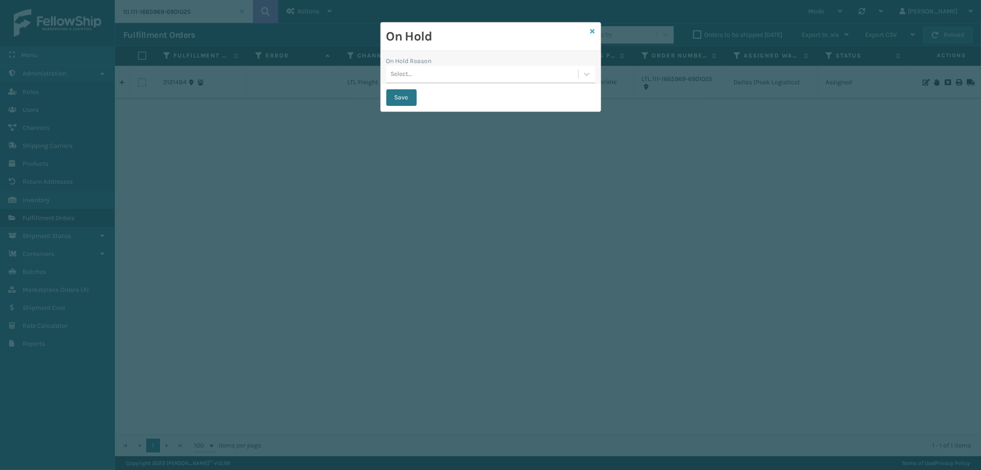
click at [592, 30] on icon at bounding box center [593, 31] width 5 height 6
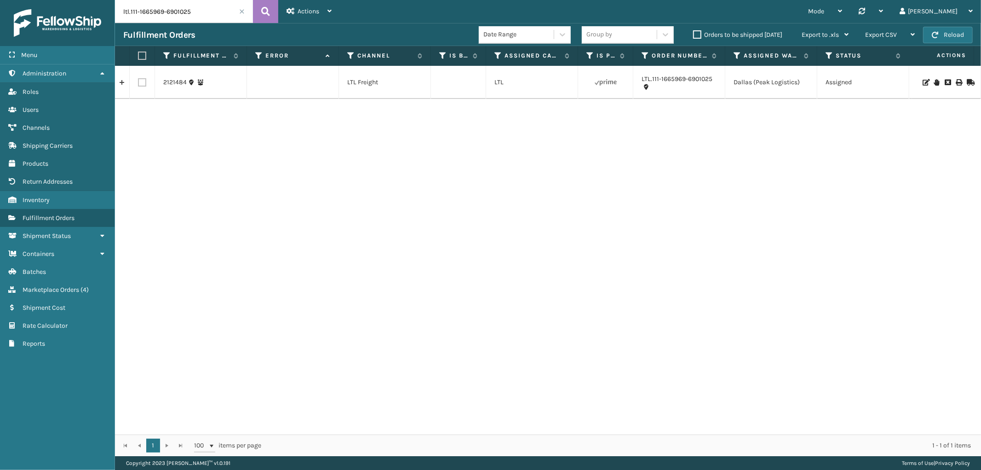
click at [944, 82] on div at bounding box center [947, 82] width 52 height 6
click at [945, 82] on icon at bounding box center [948, 82] width 6 height 6
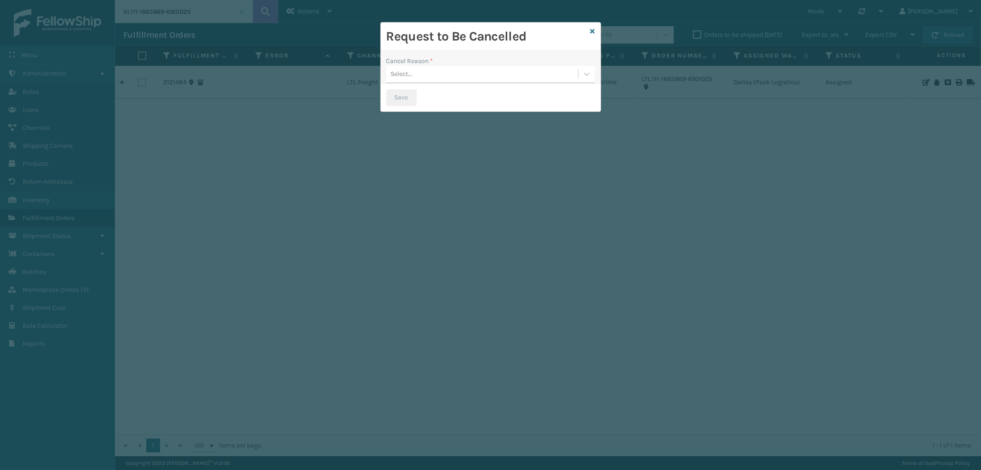
click at [493, 73] on div "Select..." at bounding box center [482, 74] width 192 height 15
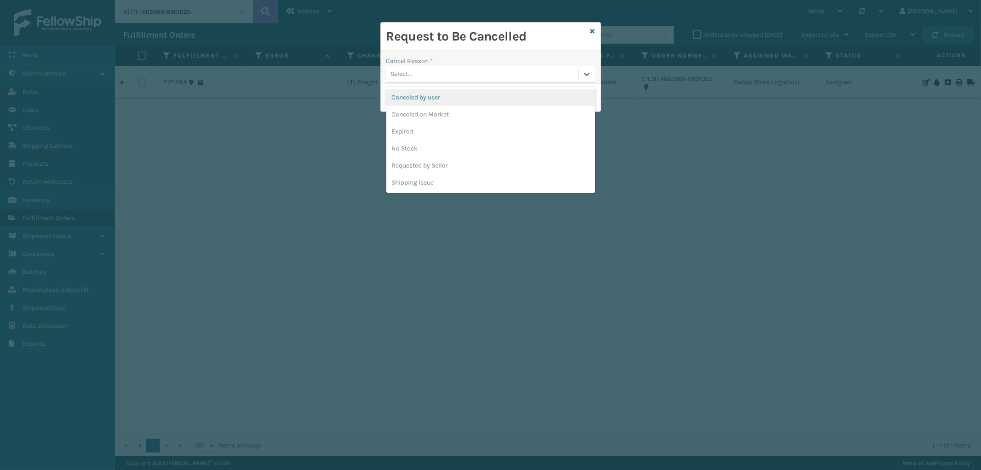
click at [451, 96] on div "Canceled by user" at bounding box center [490, 97] width 209 height 17
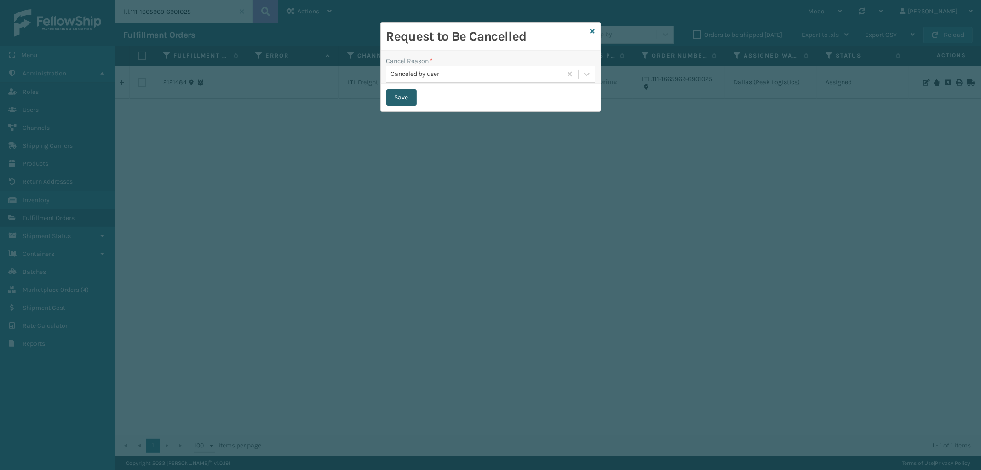
click at [412, 95] on button "Save" at bounding box center [401, 97] width 30 height 17
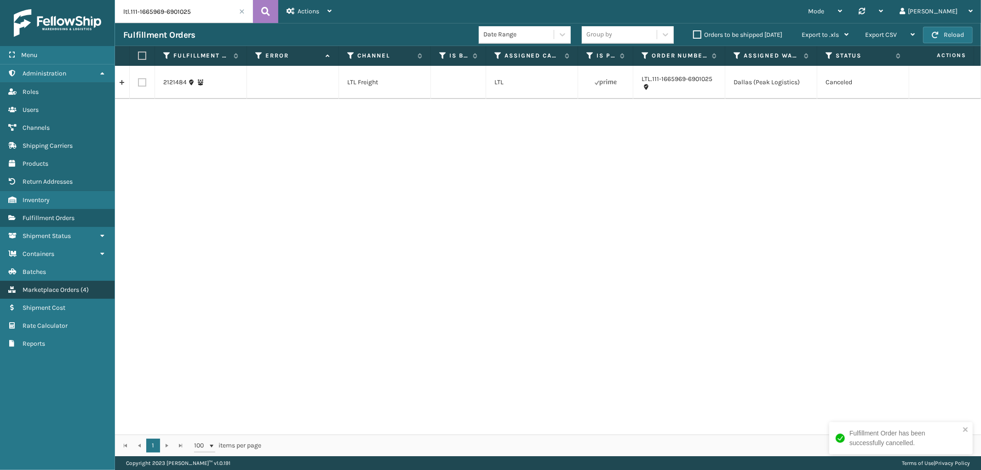
click at [68, 286] on span "Marketplace Orders" at bounding box center [51, 290] width 57 height 8
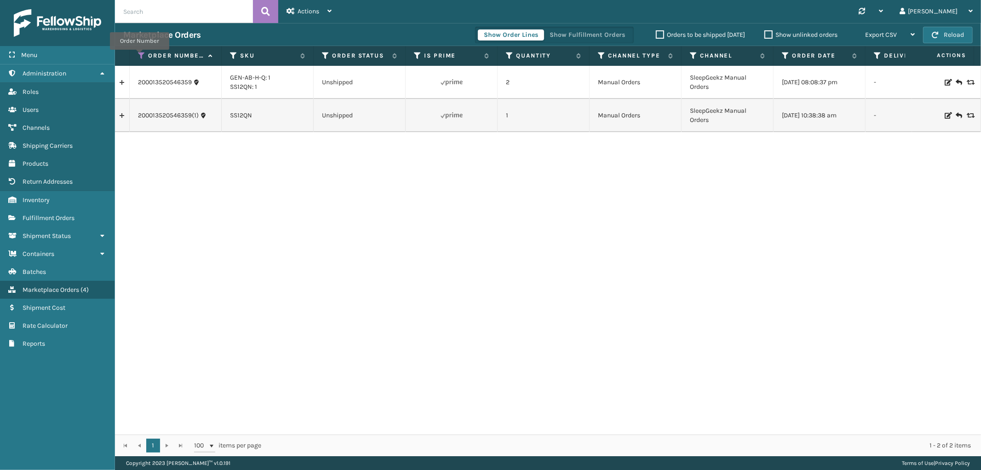
click at [140, 57] on icon at bounding box center [141, 56] width 7 height 8
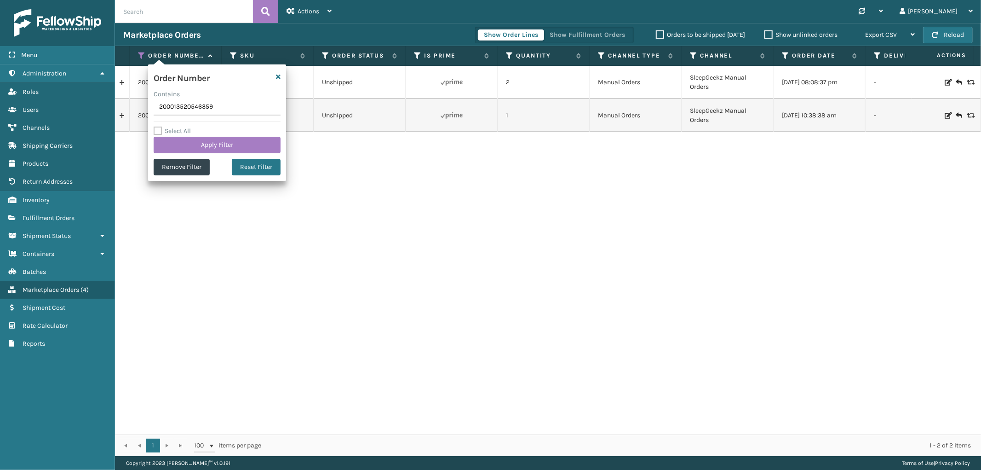
click at [172, 106] on input "200013520546359" at bounding box center [217, 107] width 127 height 17
type input "200013520546359"
click at [180, 146] on button "Apply Filter" at bounding box center [217, 145] width 127 height 17
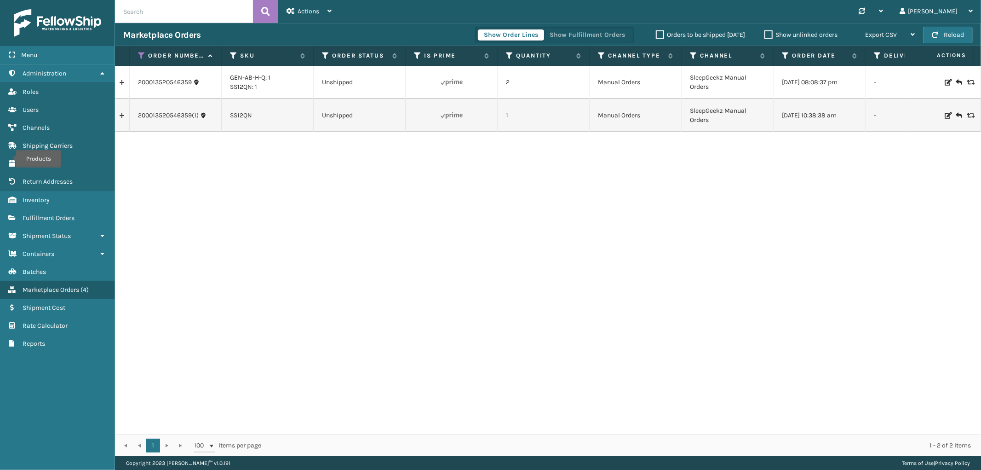
click at [123, 117] on link at bounding box center [122, 115] width 14 height 15
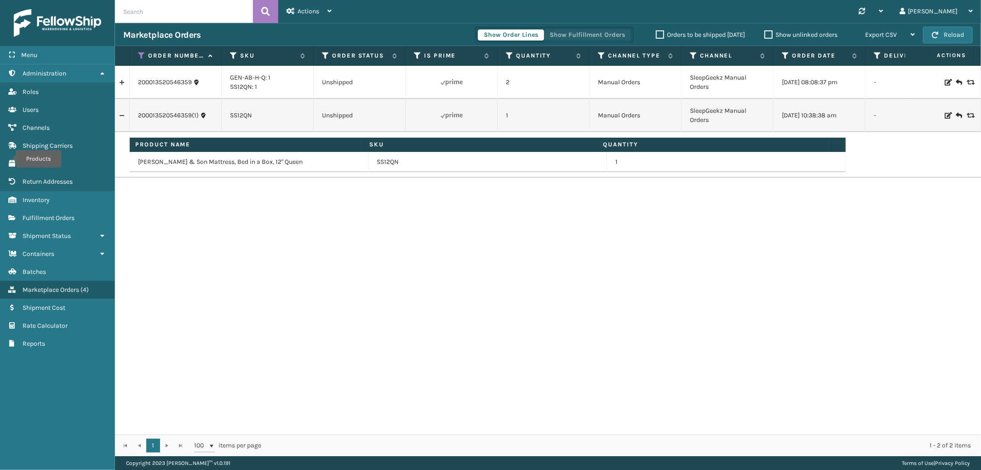
click at [608, 31] on button "Show Fulfillment Orders" at bounding box center [587, 34] width 87 height 11
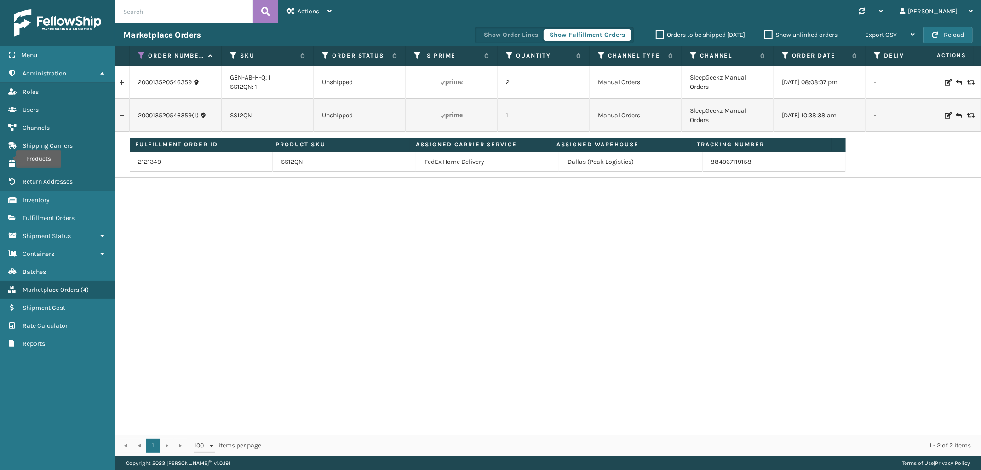
click at [120, 85] on link at bounding box center [122, 82] width 14 height 15
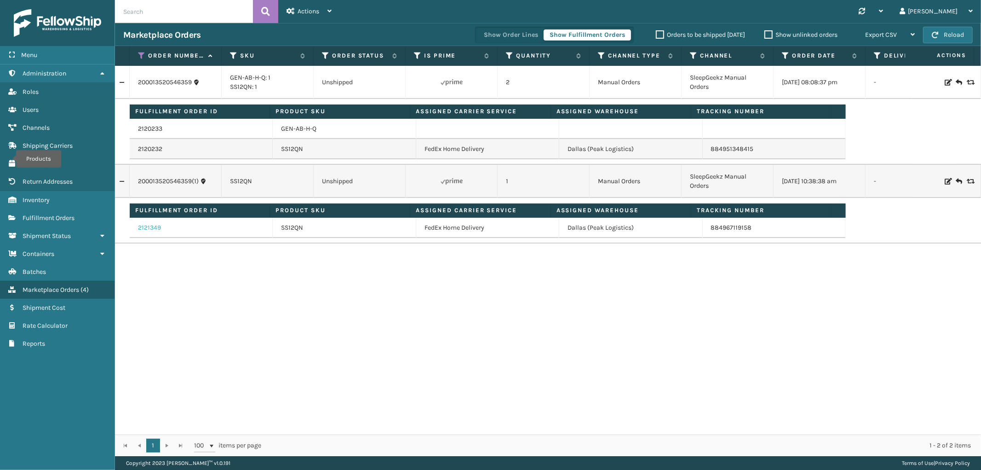
click at [147, 228] on link "2121349" at bounding box center [149, 227] width 23 height 9
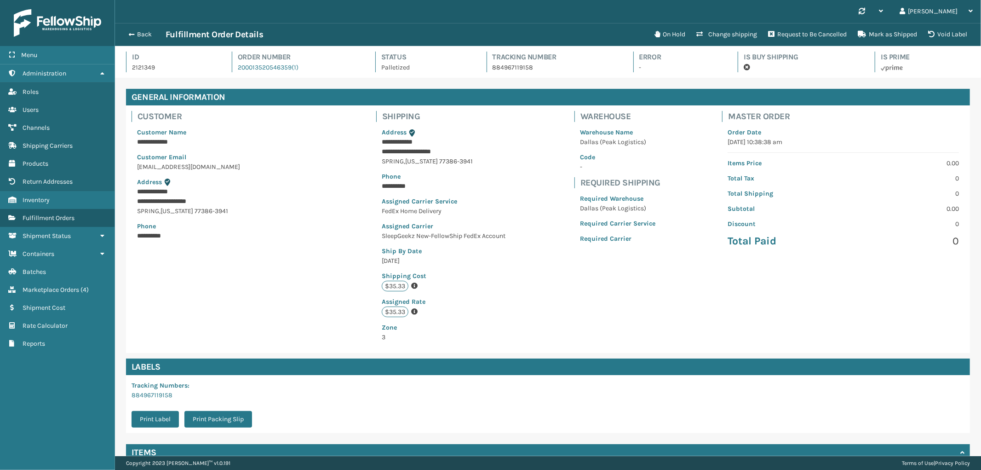
scroll to position [22, 866]
click at [139, 31] on button "Back" at bounding box center [144, 34] width 42 height 8
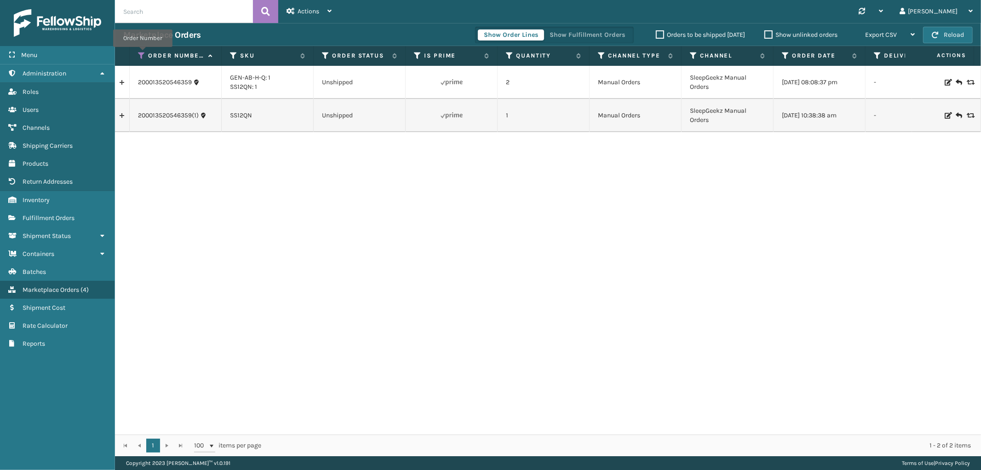
click at [143, 53] on icon at bounding box center [141, 56] width 7 height 8
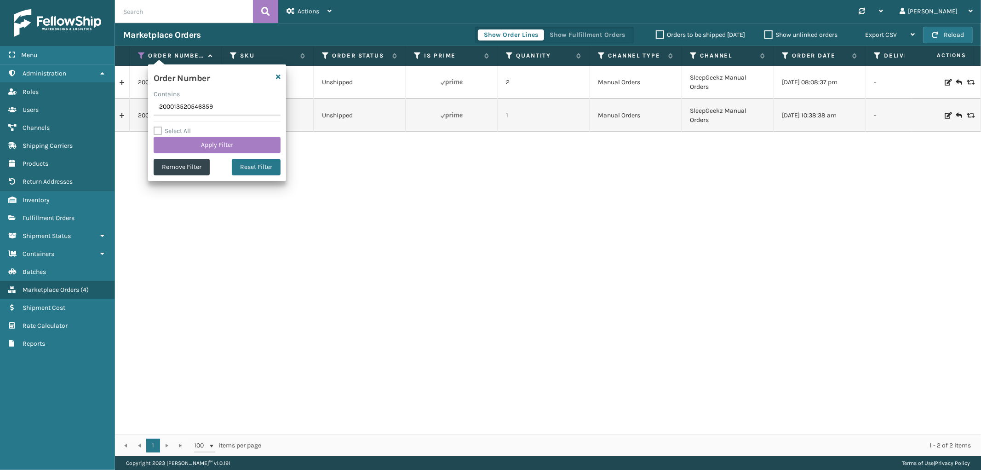
click at [184, 106] on input "200013520546359" at bounding box center [217, 107] width 127 height 17
type input "200013520546359"
click at [191, 144] on button "Apply Filter" at bounding box center [217, 145] width 127 height 17
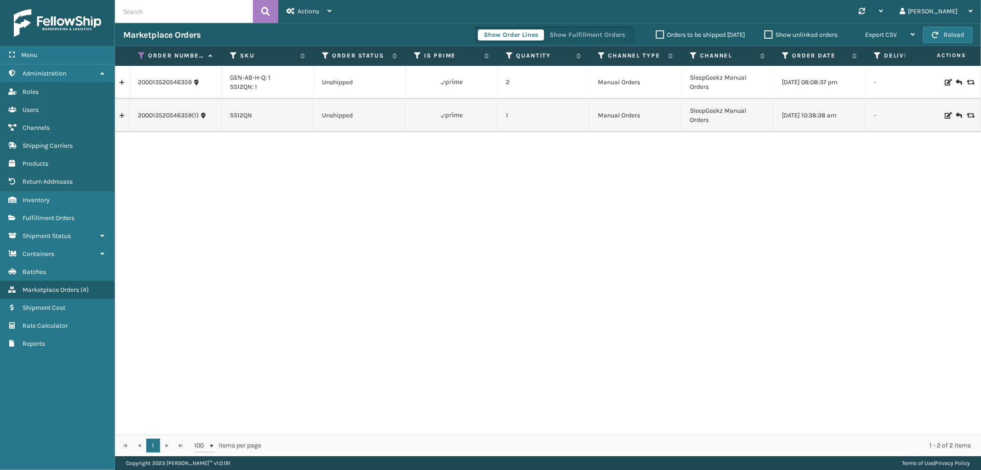
click at [126, 118] on link at bounding box center [122, 115] width 14 height 15
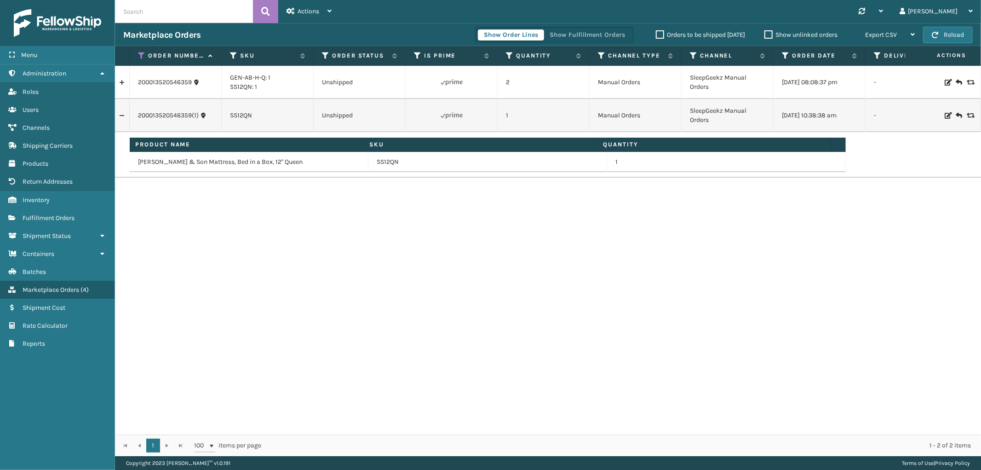
click at [126, 118] on link at bounding box center [122, 115] width 14 height 15
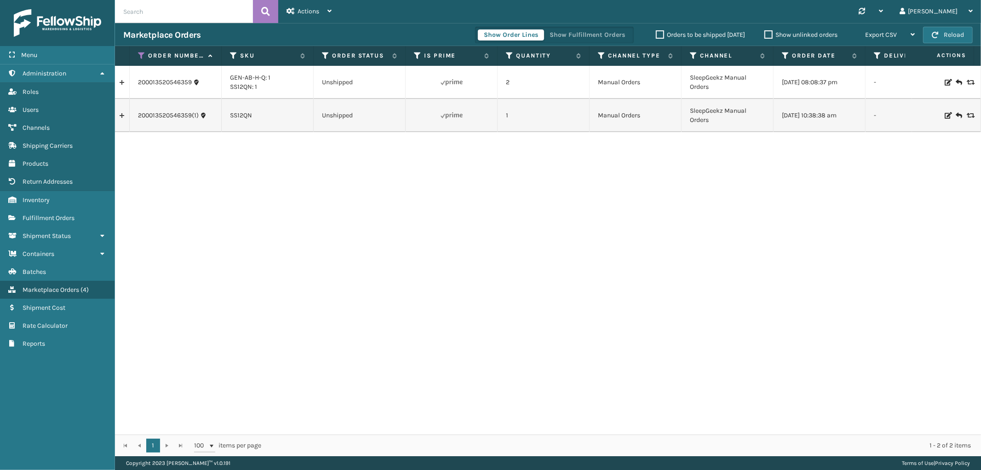
click at [141, 53] on icon at bounding box center [141, 56] width 7 height 8
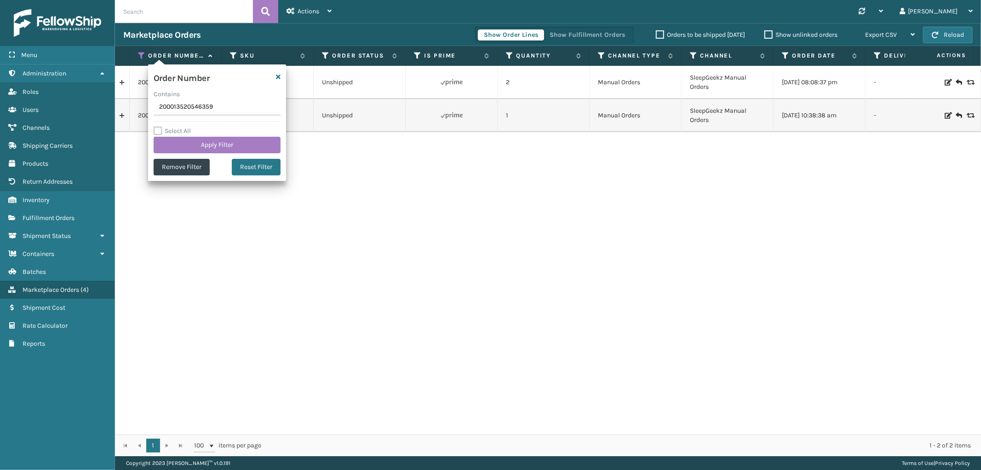
click at [177, 107] on input "200013520546359" at bounding box center [217, 107] width 127 height 17
type input "200013520546359"
click at [182, 145] on button "Apply Filter" at bounding box center [217, 145] width 127 height 17
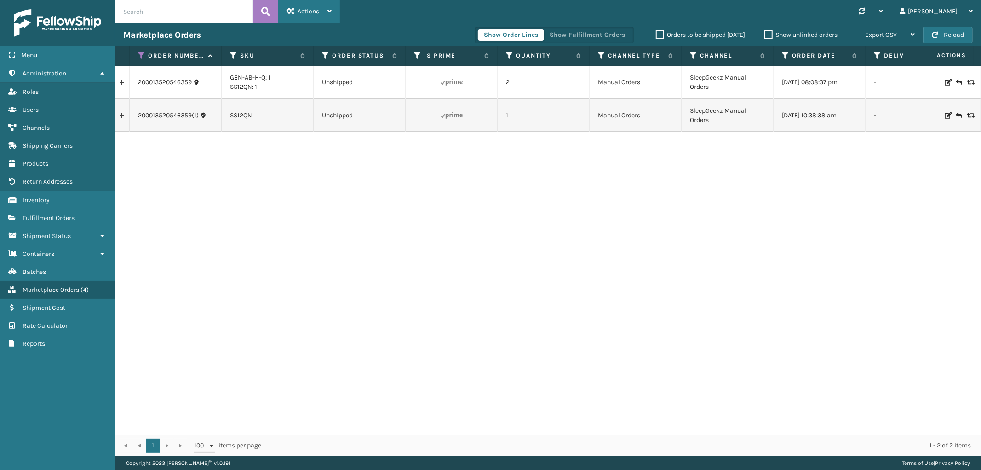
click at [309, 6] on div "Actions" at bounding box center [309, 11] width 45 height 23
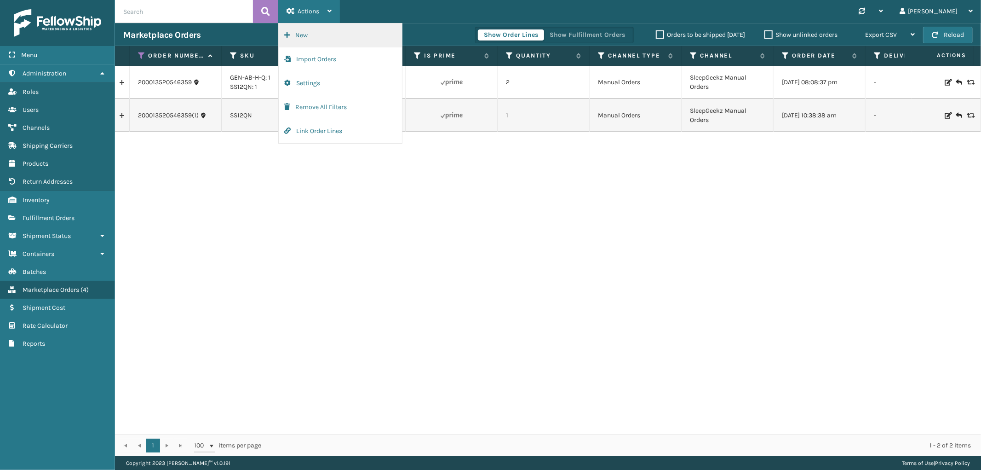
click at [310, 37] on button "New" at bounding box center [340, 35] width 123 height 24
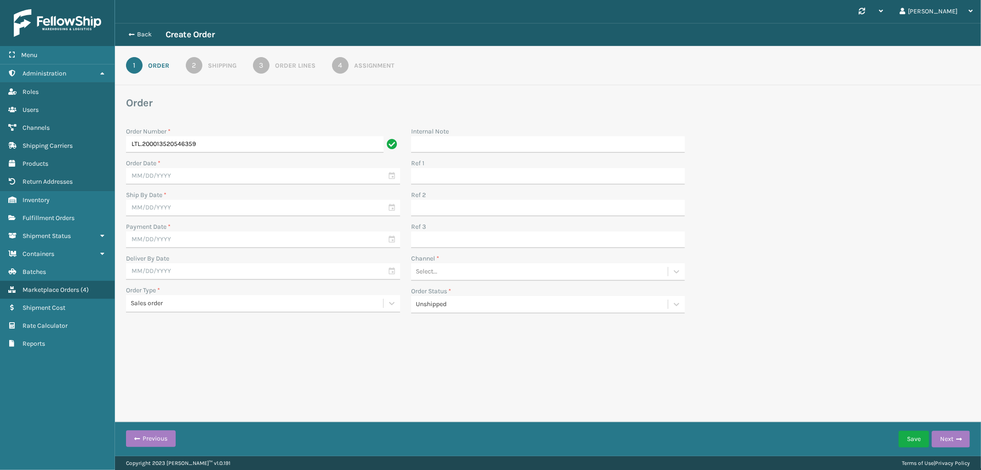
type input "LTL.200013520546359"
click at [173, 173] on input "text" at bounding box center [263, 176] width 274 height 17
click at [140, 244] on div "5" at bounding box center [137, 244] width 14 height 14
type input "[DATE]"
click at [183, 204] on input "text" at bounding box center [263, 208] width 274 height 17
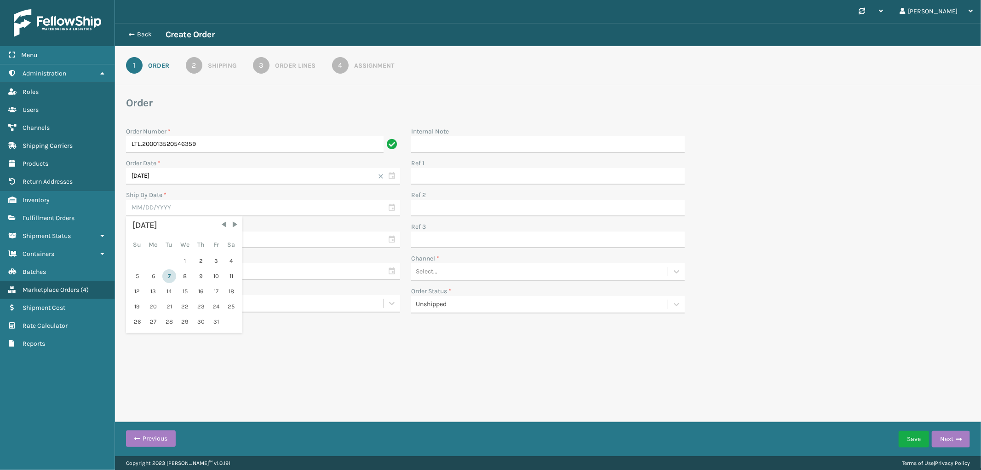
click at [163, 275] on div "7" at bounding box center [169, 276] width 14 height 14
type input "[DATE]"
click at [223, 232] on input "text" at bounding box center [263, 239] width 274 height 17
click at [139, 305] on div "5" at bounding box center [137, 308] width 14 height 14
type input "[DATE]"
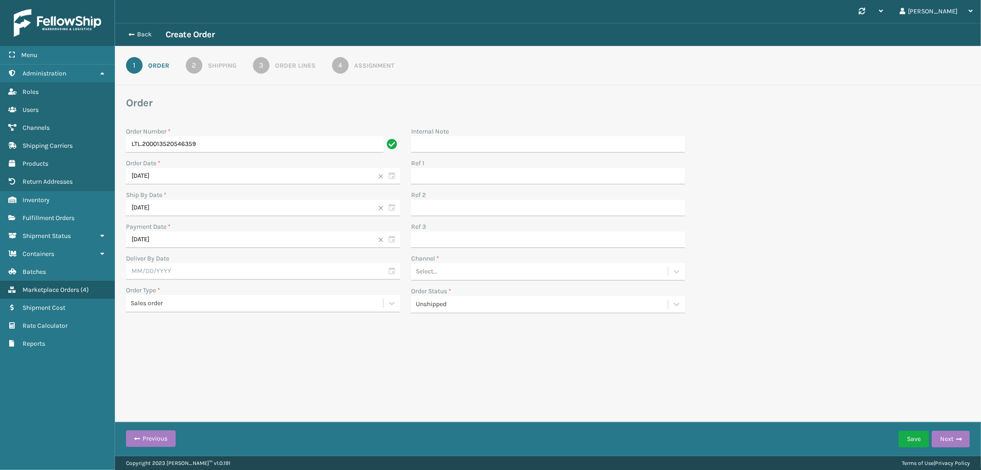
click at [495, 272] on div "Select..." at bounding box center [539, 271] width 257 height 15
click at [447, 327] on div "LTL Freight" at bounding box center [548, 328] width 274 height 17
click at [948, 438] on button "Next" at bounding box center [951, 439] width 38 height 17
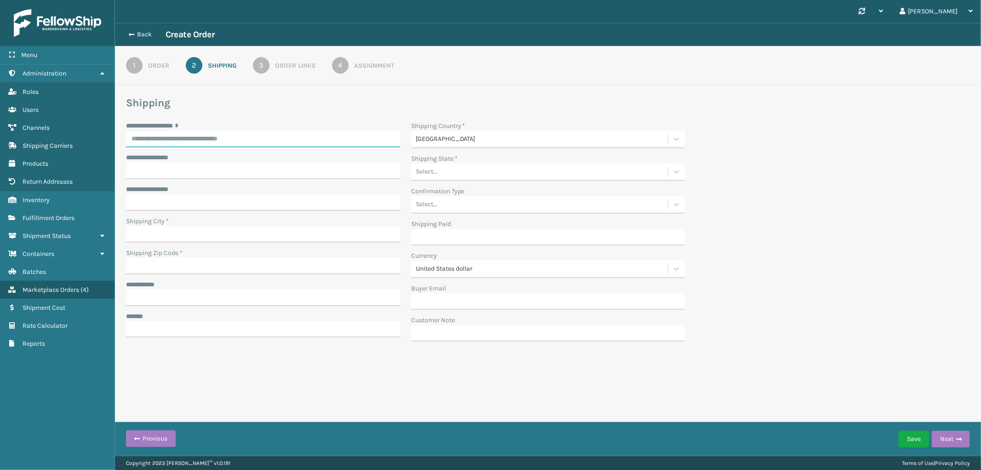
click at [131, 141] on input "**********" at bounding box center [263, 139] width 274 height 17
paste input "**********"
click at [245, 162] on div "[STREET_ADDRESS]" at bounding box center [263, 158] width 274 height 17
type input "**********"
type input "SPRING"
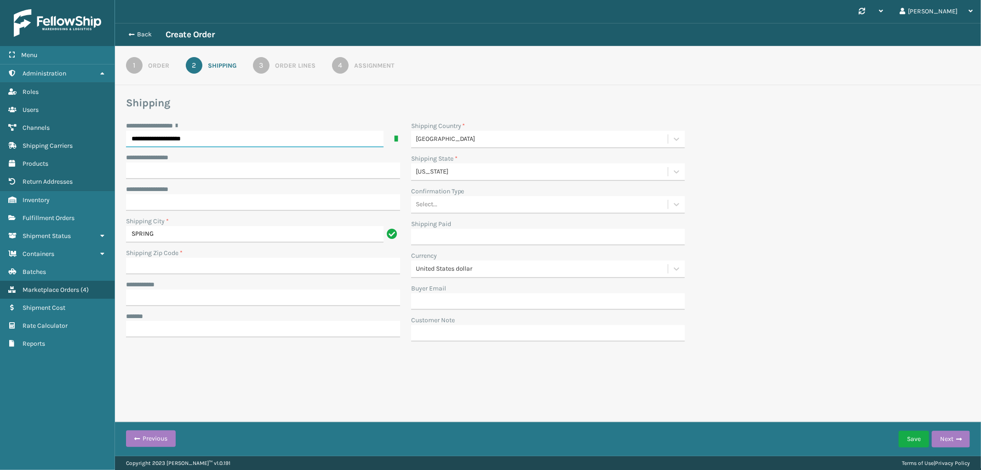
type input "77386-3941"
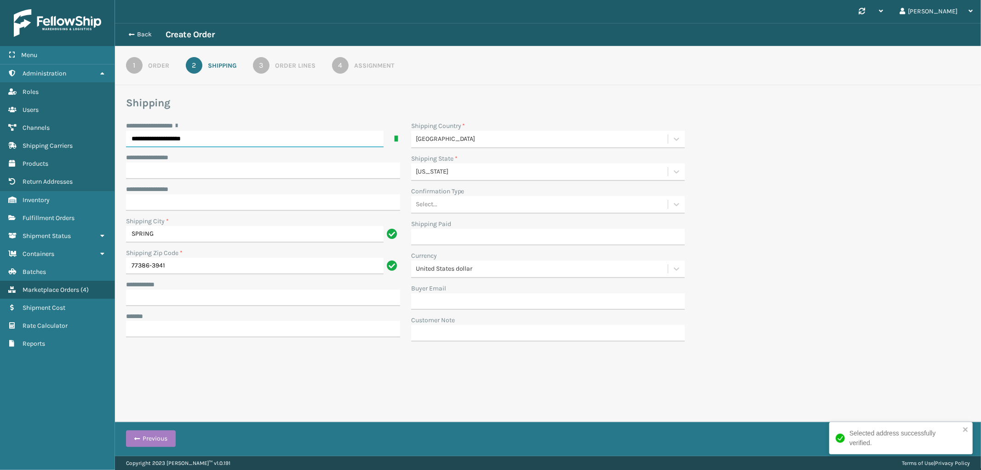
type input "**********"
click at [151, 300] on input "**********" at bounding box center [263, 297] width 274 height 17
paste input "**********"
type input "**********"
click at [176, 330] on input "***** *" at bounding box center [263, 329] width 274 height 17
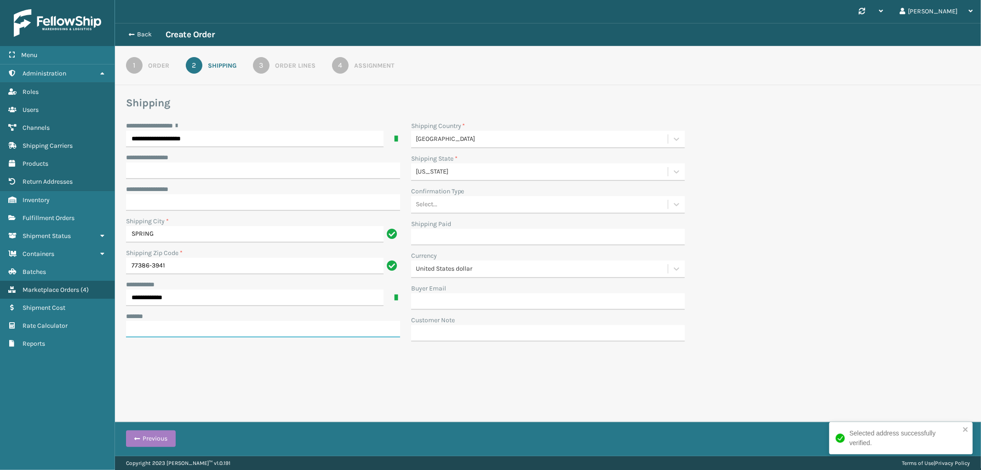
paste input "**********"
type input "**********"
click at [281, 67] on div "Order Lines" at bounding box center [295, 66] width 40 height 10
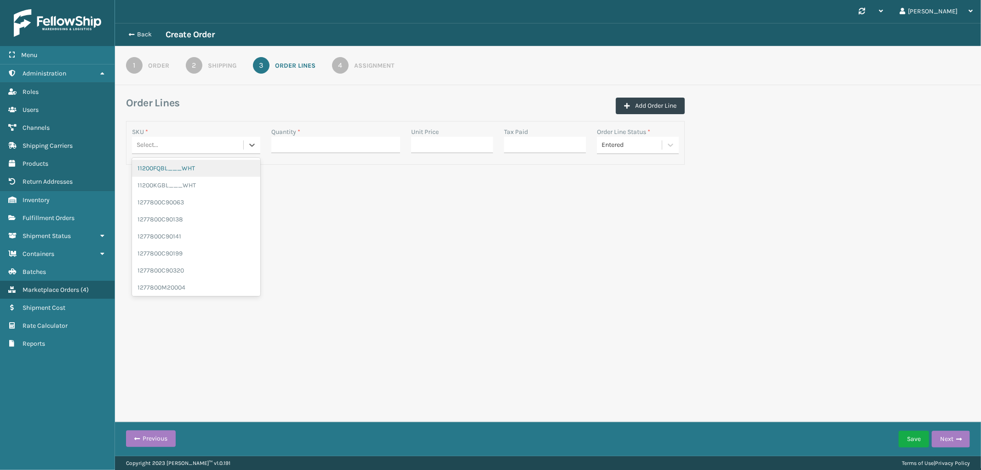
click at [160, 145] on div "Select..." at bounding box center [187, 145] width 111 height 15
paste input "GEN-AB-H-Q"
type input "GEN-AB-H-Q"
click at [166, 167] on div "GEN-AB-H-Q" at bounding box center [196, 168] width 128 height 17
click at [333, 147] on input "Quantity *" at bounding box center [335, 145] width 128 height 17
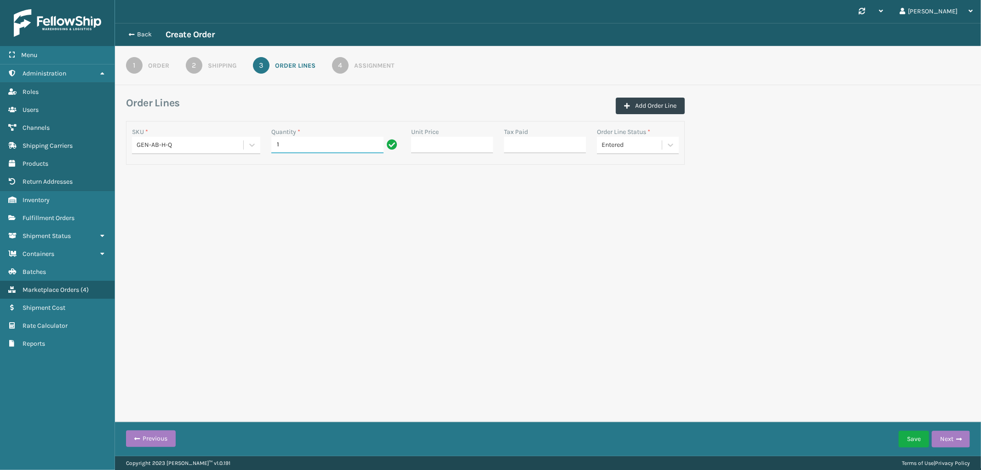
type input "1"
click at [365, 67] on div "Assignment" at bounding box center [374, 66] width 40 height 10
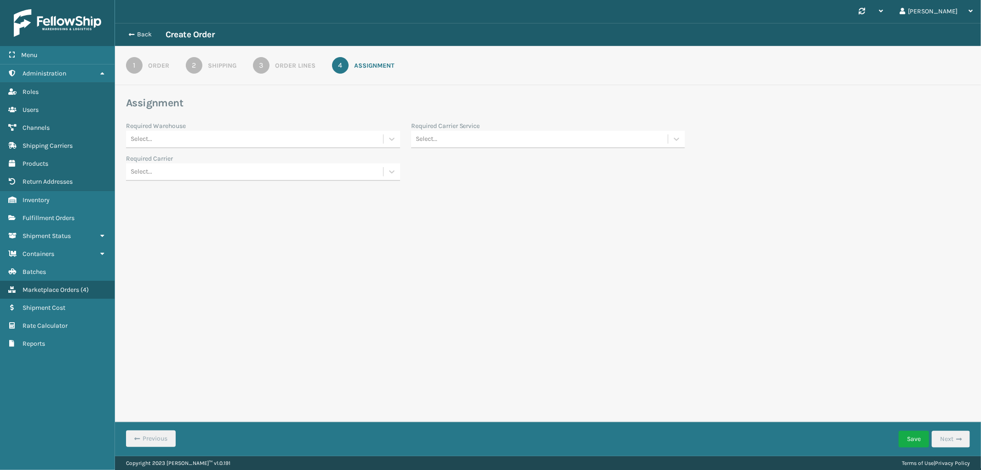
click at [305, 139] on div "Select..." at bounding box center [254, 139] width 257 height 15
click at [241, 159] on div "Dallas (Peak Logistics)" at bounding box center [263, 162] width 274 height 17
click at [606, 134] on div "Select..." at bounding box center [539, 139] width 257 height 15
type input "LTL"
click at [441, 161] on div "LTL" at bounding box center [548, 162] width 274 height 17
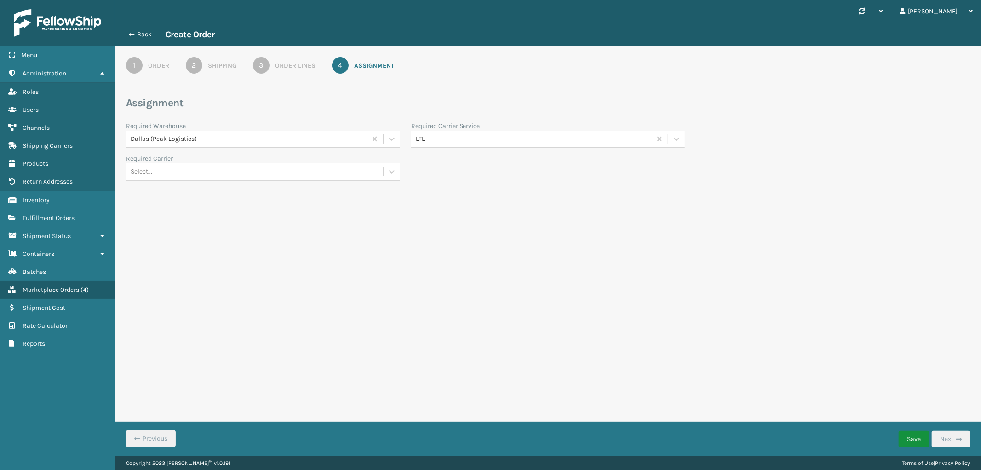
click at [914, 438] on button "Save" at bounding box center [914, 439] width 30 height 17
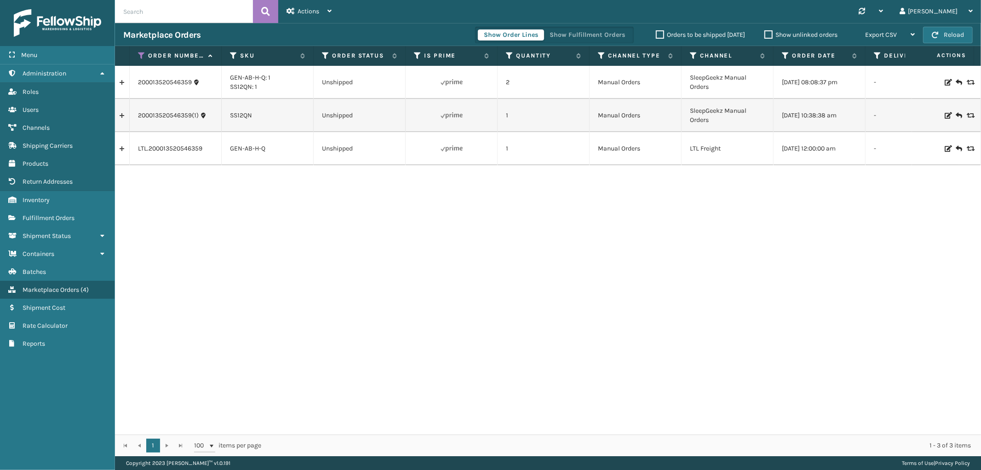
click at [123, 113] on link at bounding box center [122, 115] width 14 height 15
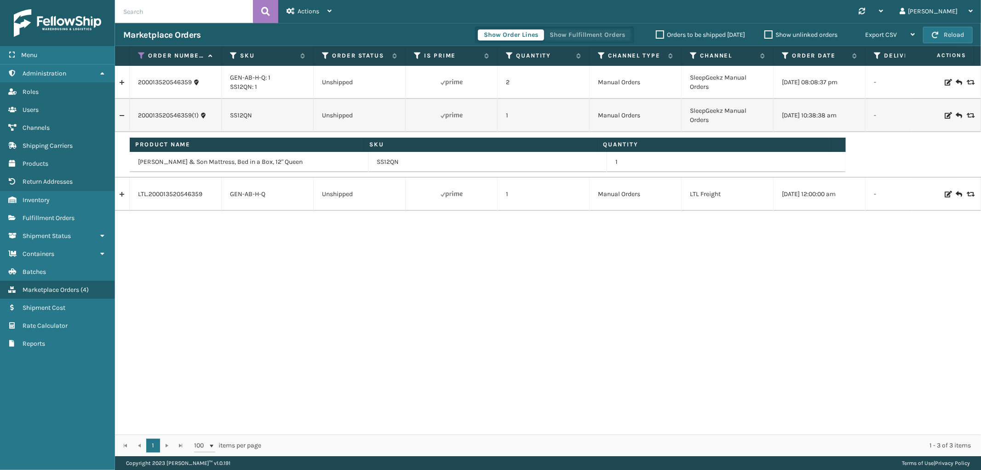
click at [562, 31] on button "Show Fulfillment Orders" at bounding box center [587, 34] width 87 height 11
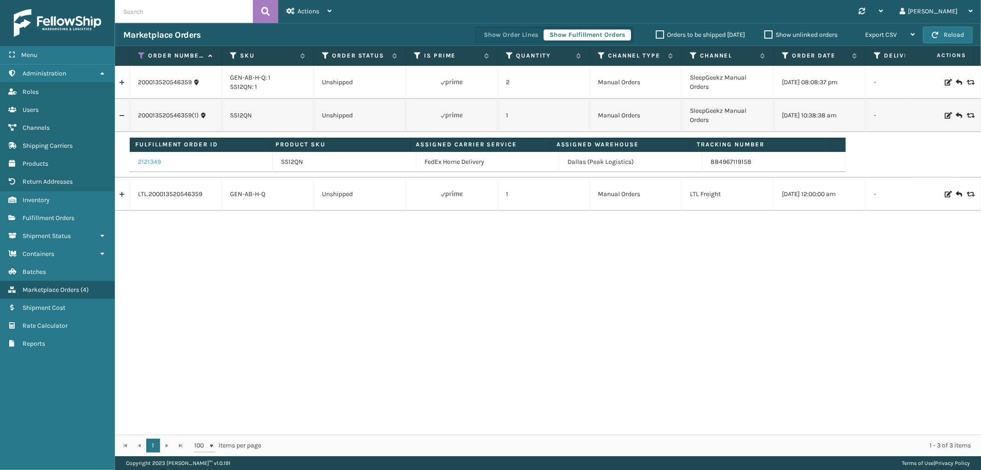
click at [149, 164] on link "2121349" at bounding box center [149, 161] width 23 height 9
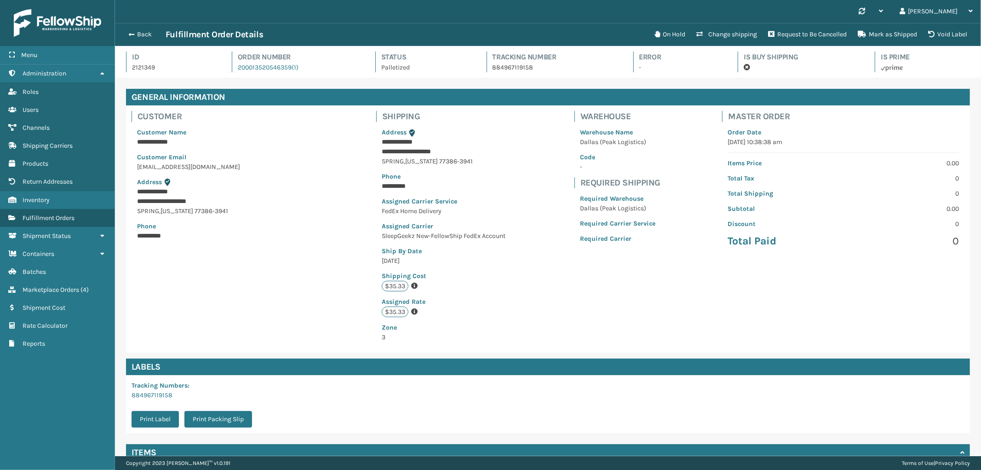
scroll to position [22, 866]
click at [139, 31] on button "Back" at bounding box center [144, 34] width 42 height 8
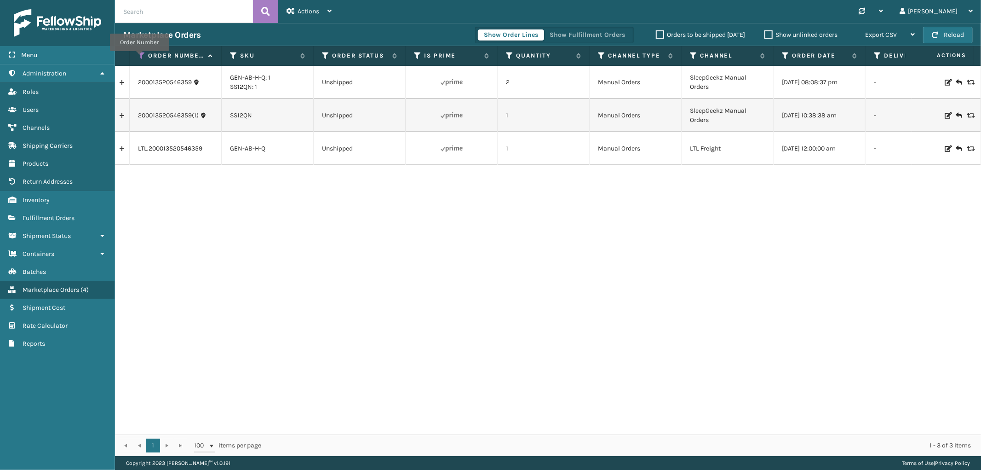
click at [140, 57] on icon at bounding box center [141, 56] width 7 height 8
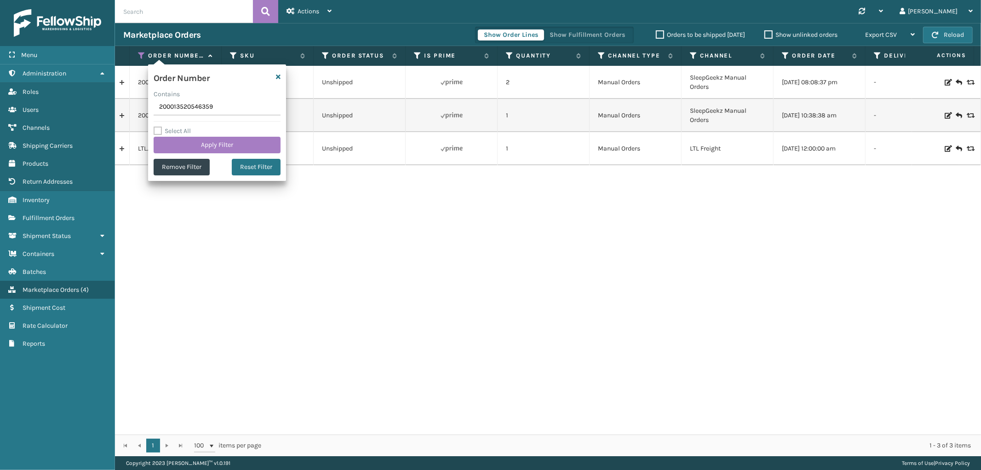
click at [175, 107] on input "200013520546359" at bounding box center [217, 107] width 127 height 17
type input "114-9535276-9035408"
click at [182, 146] on button "Apply Filter" at bounding box center [217, 145] width 127 height 17
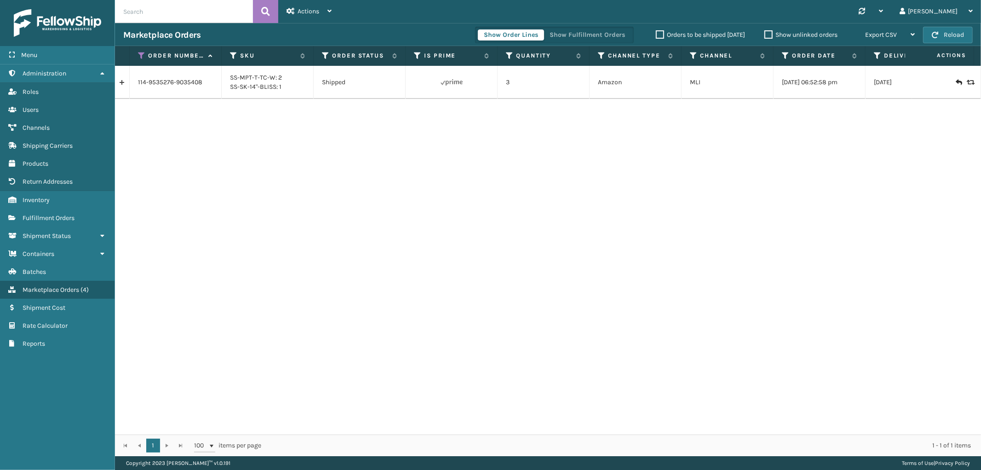
click at [125, 78] on link at bounding box center [122, 82] width 14 height 15
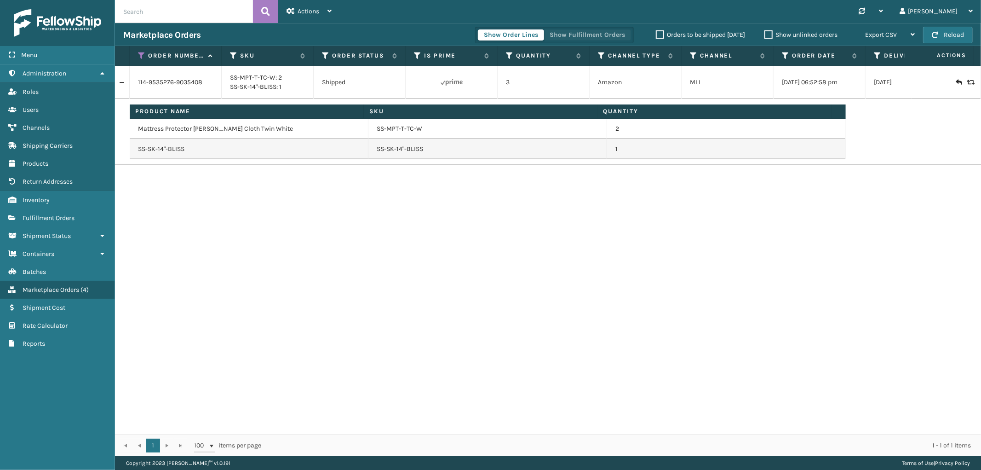
click at [585, 29] on button "Show Fulfillment Orders" at bounding box center [587, 34] width 87 height 11
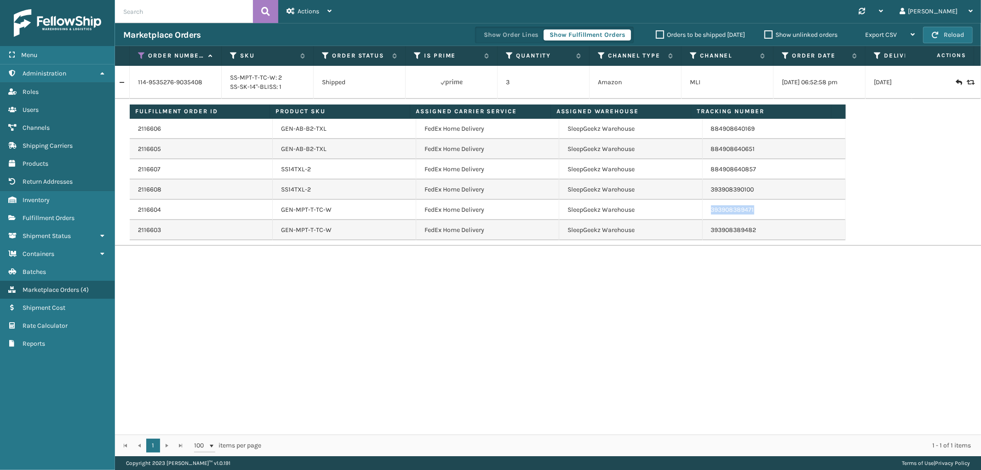
drag, startPoint x: 762, startPoint y: 215, endPoint x: 706, endPoint y: 219, distance: 56.2
click at [706, 219] on td "393908389471" at bounding box center [774, 210] width 143 height 20
copy link "393908389471"
click at [140, 56] on icon at bounding box center [141, 56] width 7 height 8
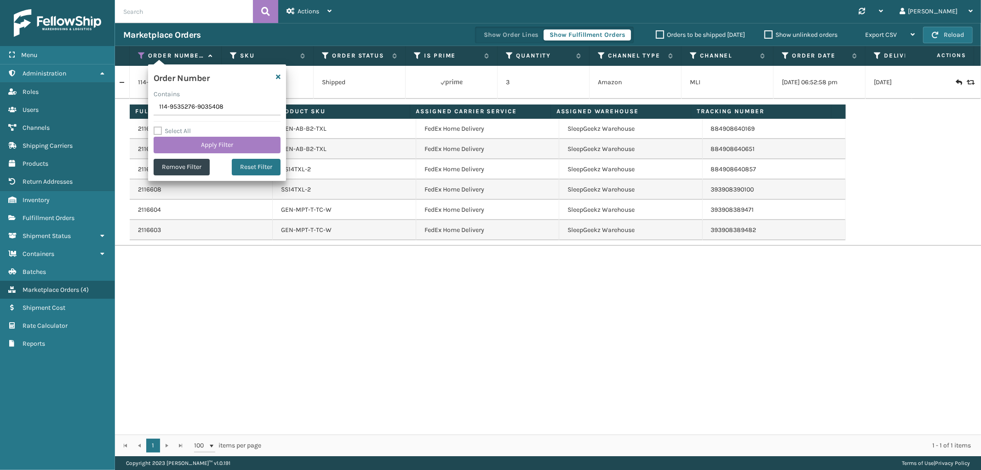
click at [189, 108] on input "114-9535276-9035408" at bounding box center [217, 107] width 127 height 17
type input "200013577176676"
click at [190, 140] on button "Apply Filter" at bounding box center [217, 145] width 127 height 17
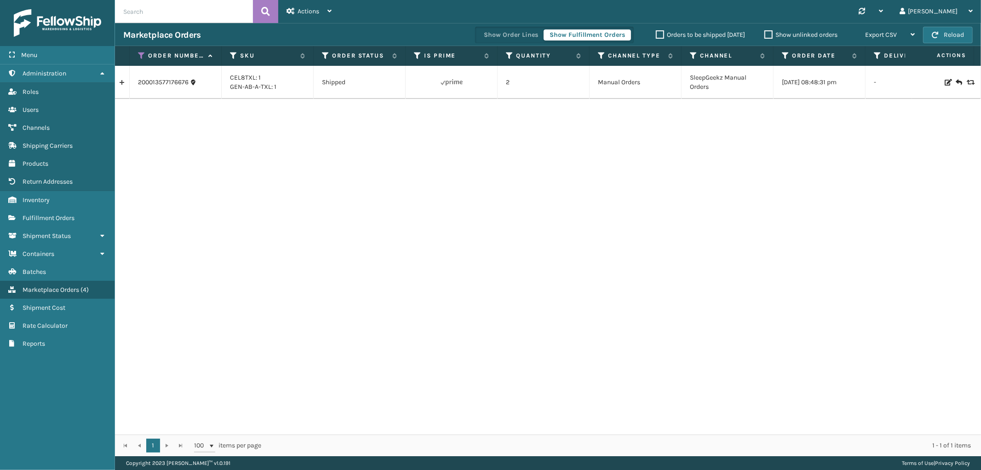
click at [121, 86] on link at bounding box center [122, 82] width 14 height 15
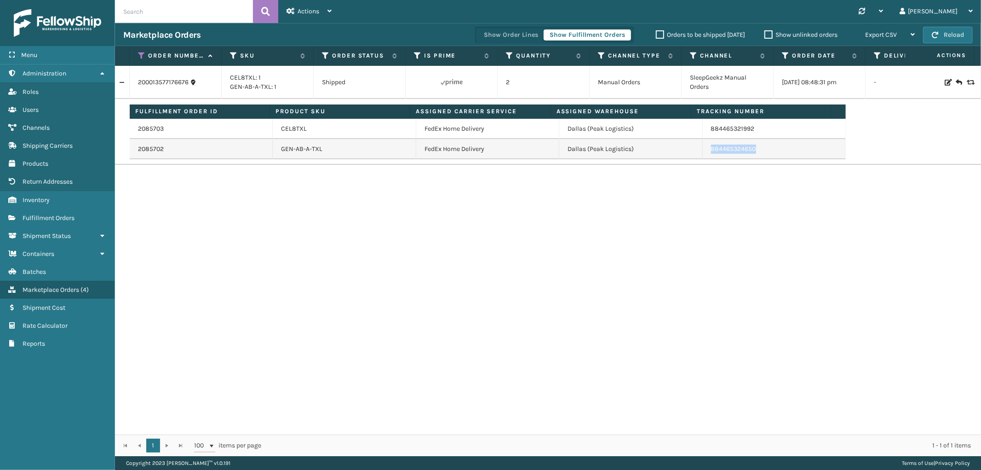
drag, startPoint x: 758, startPoint y: 150, endPoint x: 704, endPoint y: 155, distance: 53.7
click at [704, 155] on td "884465324650" at bounding box center [774, 149] width 143 height 20
copy link "884465324650"
click at [222, 385] on div "200013577176676 CEL8TXL: 1 GEN-AB-A-TXL: 1 Shipped 2 Manual Orders SleepGeekz M…" at bounding box center [548, 250] width 866 height 369
drag, startPoint x: 387, startPoint y: 279, endPoint x: 298, endPoint y: 416, distance: 163.6
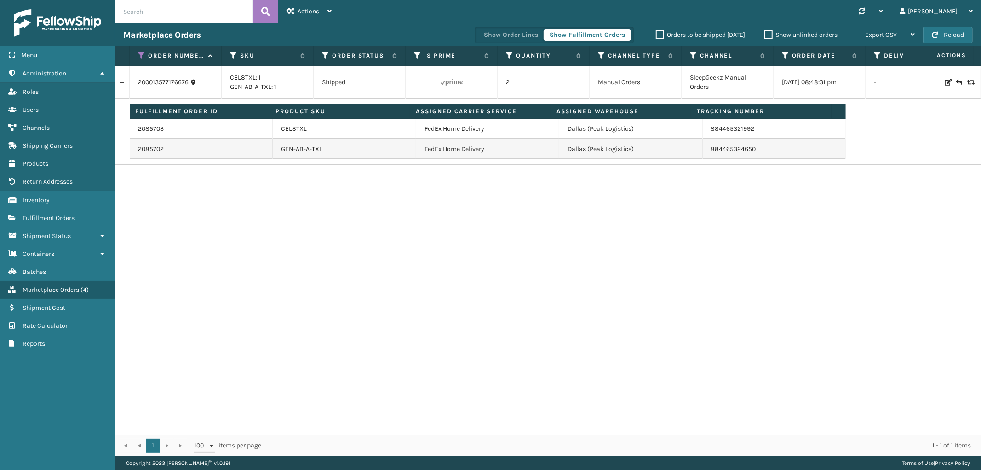
click at [387, 279] on div "200013577176676 CEL8TXL: 1 GEN-AB-A-TXL: 1 Shipped 2 Manual Orders SleepGeekz M…" at bounding box center [548, 250] width 866 height 369
click at [403, 308] on div "200013577176676 CEL8TXL: 1 GEN-AB-A-TXL: 1 Shipped 2 Manual Orders SleepGeekz M…" at bounding box center [548, 250] width 866 height 369
click at [53, 214] on span "Fulfillment Orders" at bounding box center [49, 218] width 52 height 8
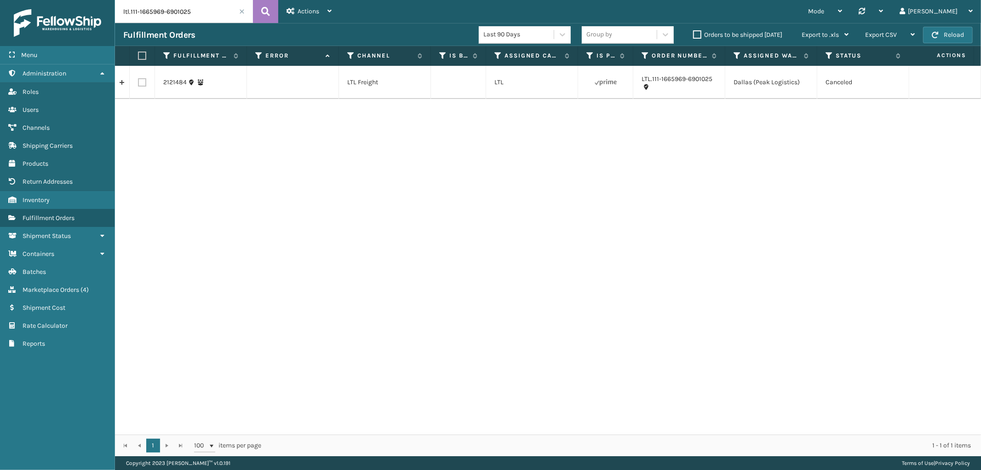
click at [241, 10] on span at bounding box center [242, 12] width 6 height 6
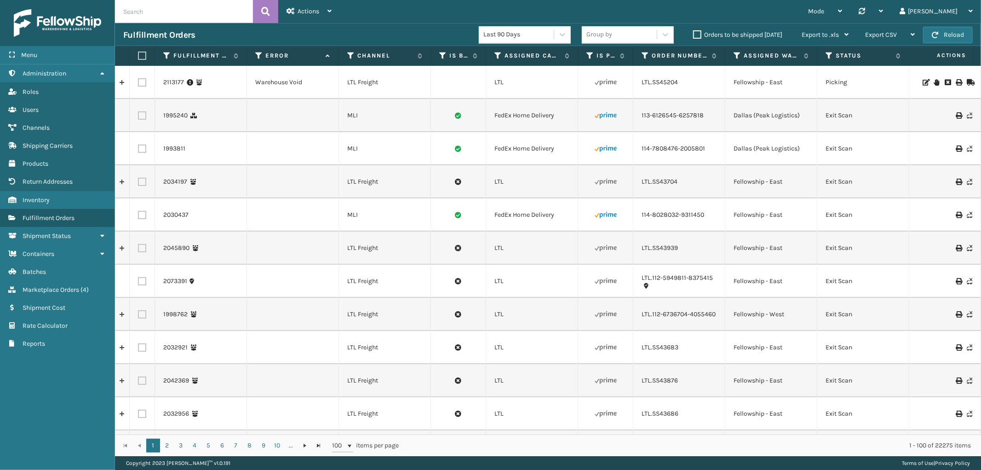
click at [259, 53] on icon at bounding box center [258, 56] width 7 height 8
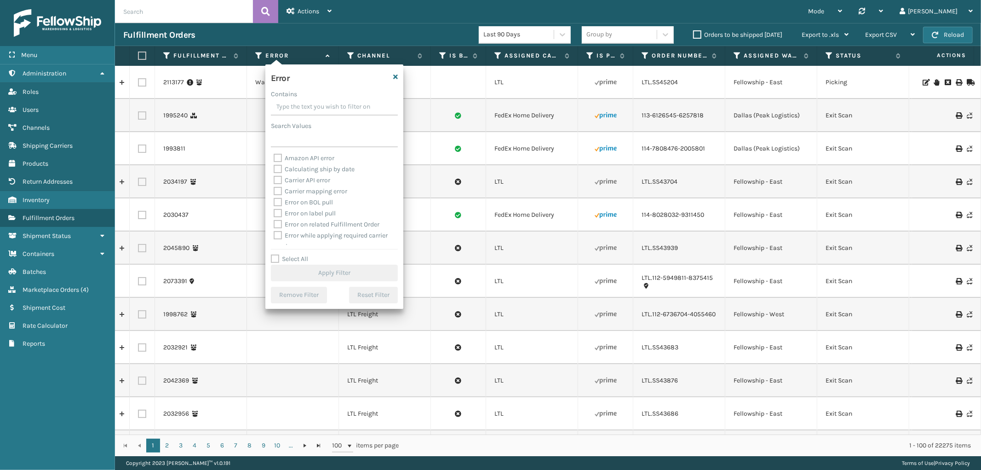
click at [274, 256] on label "Select All" at bounding box center [289, 259] width 37 height 8
click at [274, 254] on input "Select All" at bounding box center [340, 253] width 138 height 1
checkbox input "true"
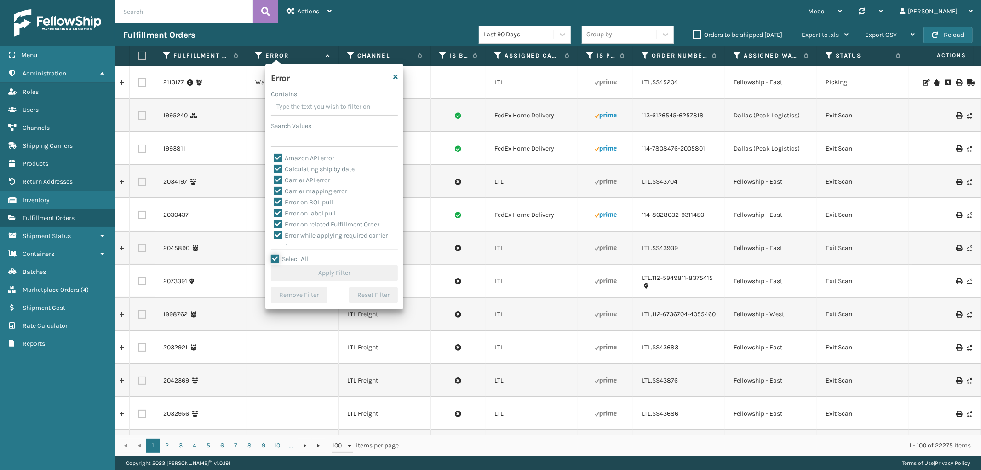
checkbox input "true"
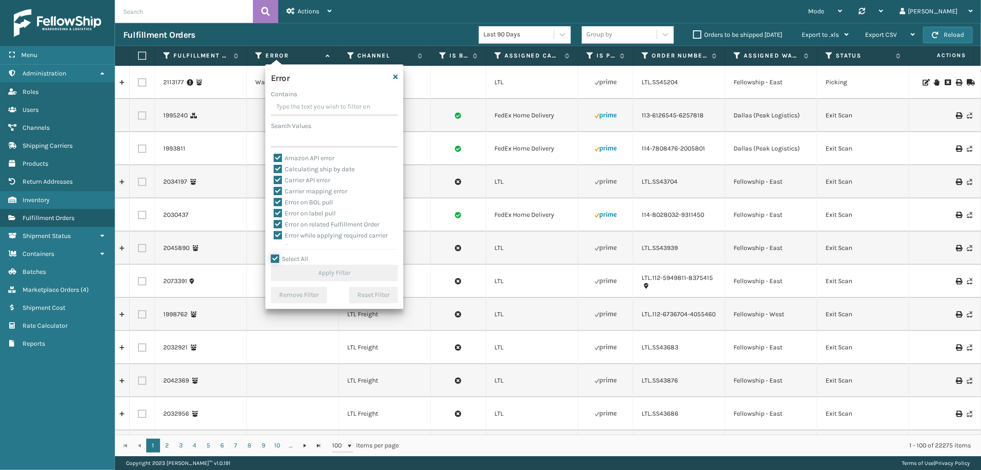
checkbox input "true"
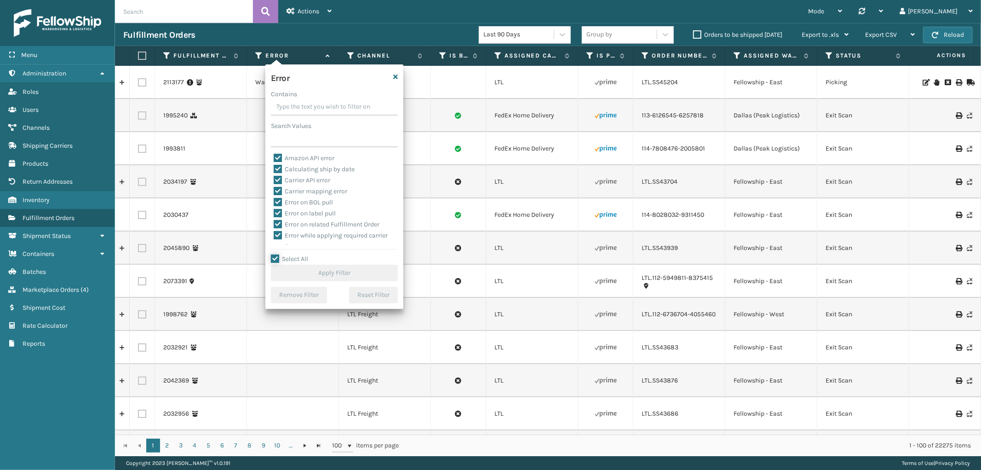
checkbox input "true"
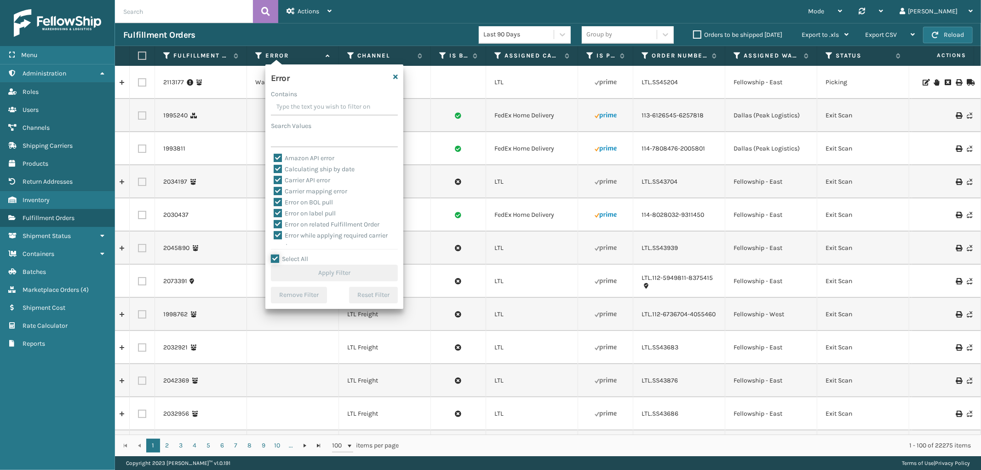
checkbox input "true"
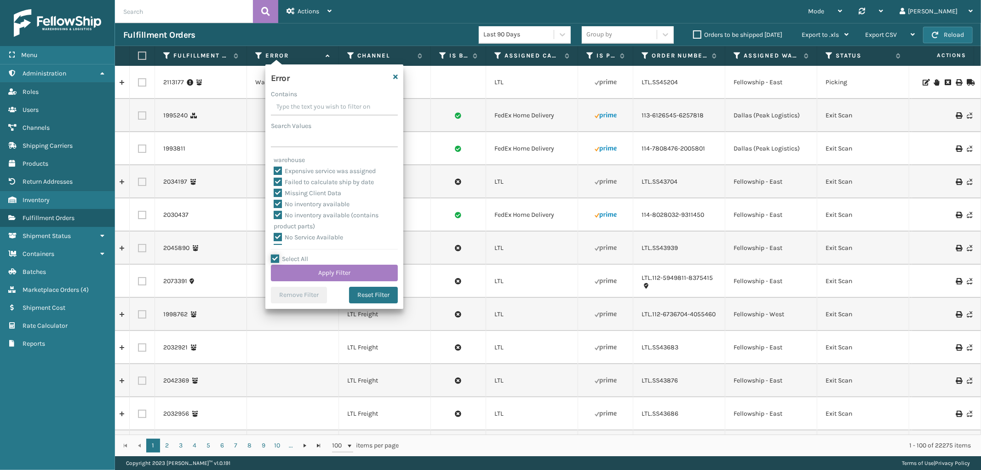
scroll to position [206, 0]
click at [306, 237] on label "To be cancelled" at bounding box center [301, 240] width 55 height 8
click at [274, 237] on input "To be cancelled" at bounding box center [274, 237] width 0 height 6
checkbox input "false"
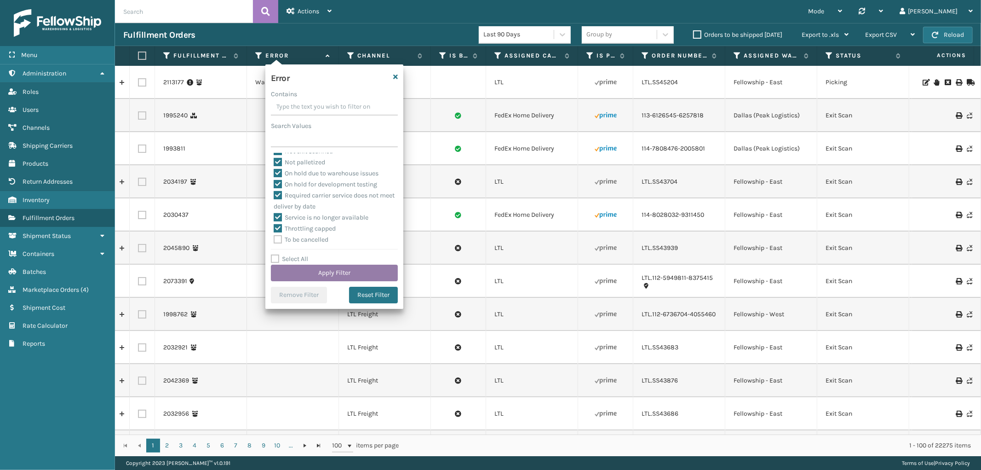
click at [313, 272] on button "Apply Filter" at bounding box center [334, 273] width 127 height 17
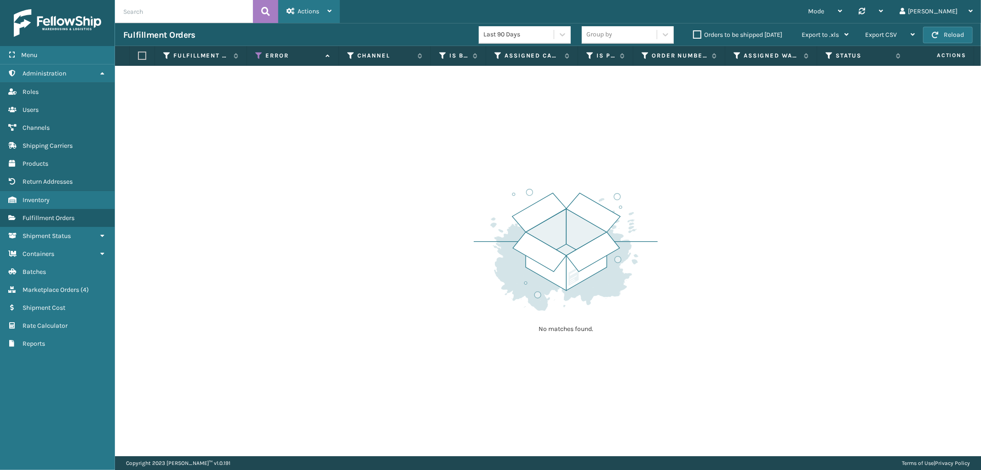
click at [304, 8] on span "Actions" at bounding box center [309, 11] width 22 height 8
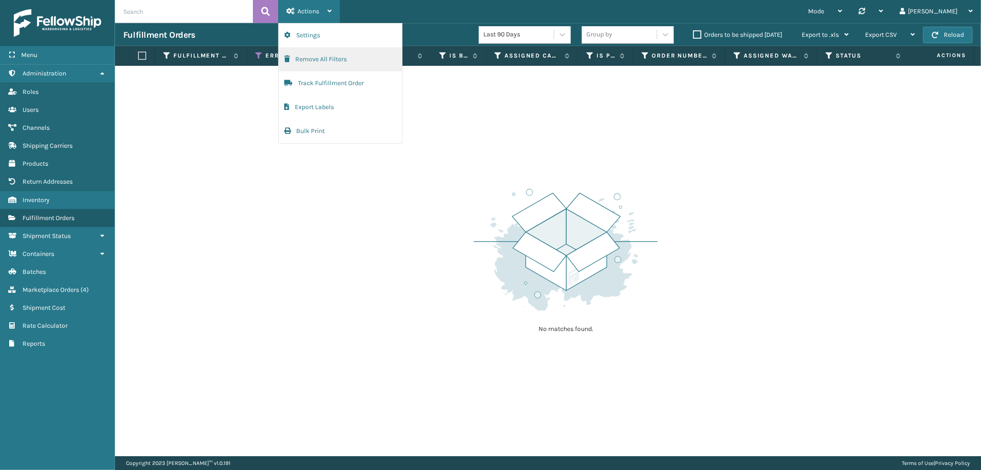
click at [315, 63] on button "Remove All Filters" at bounding box center [340, 59] width 123 height 24
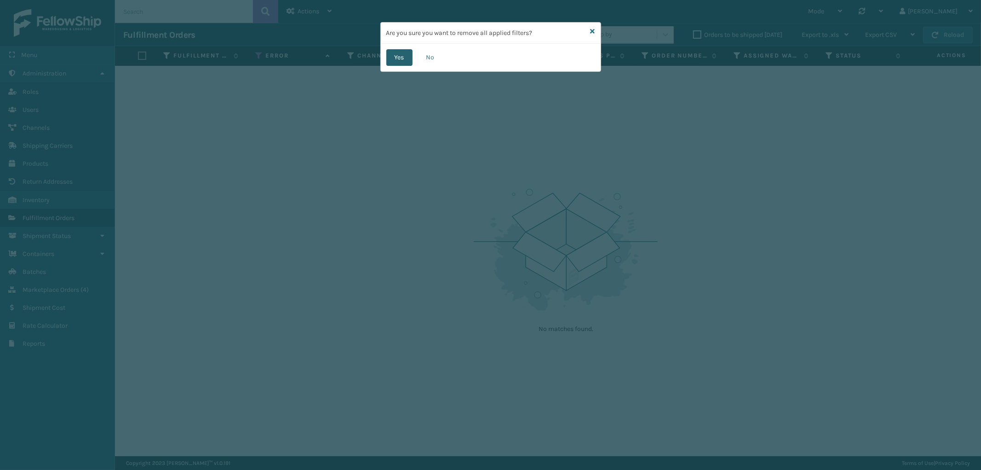
click at [399, 55] on button "Yes" at bounding box center [399, 57] width 26 height 17
